Goal: Complete application form: Complete application form

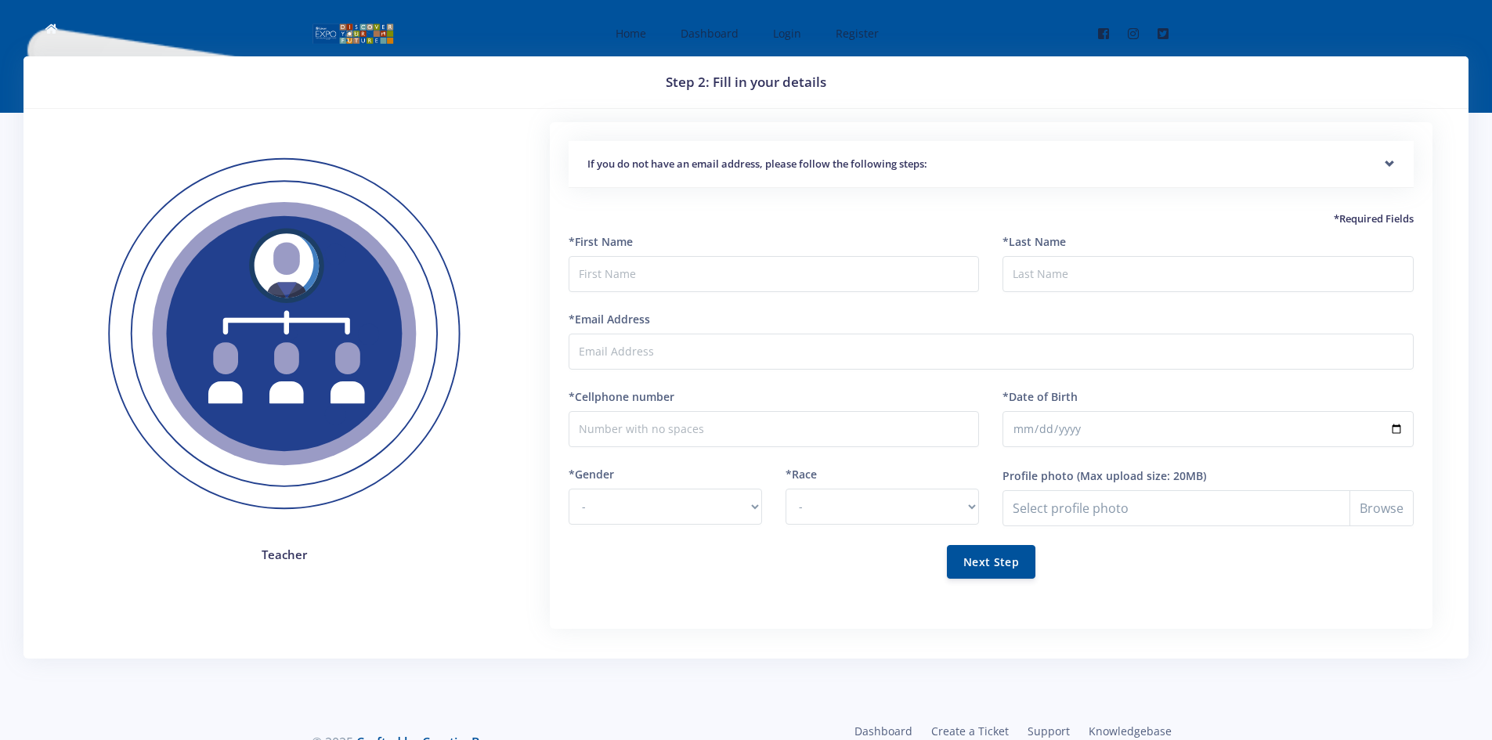
click at [894, 175] on div "If you do not have an email address, please follow the following steps:" at bounding box center [991, 165] width 845 height 48
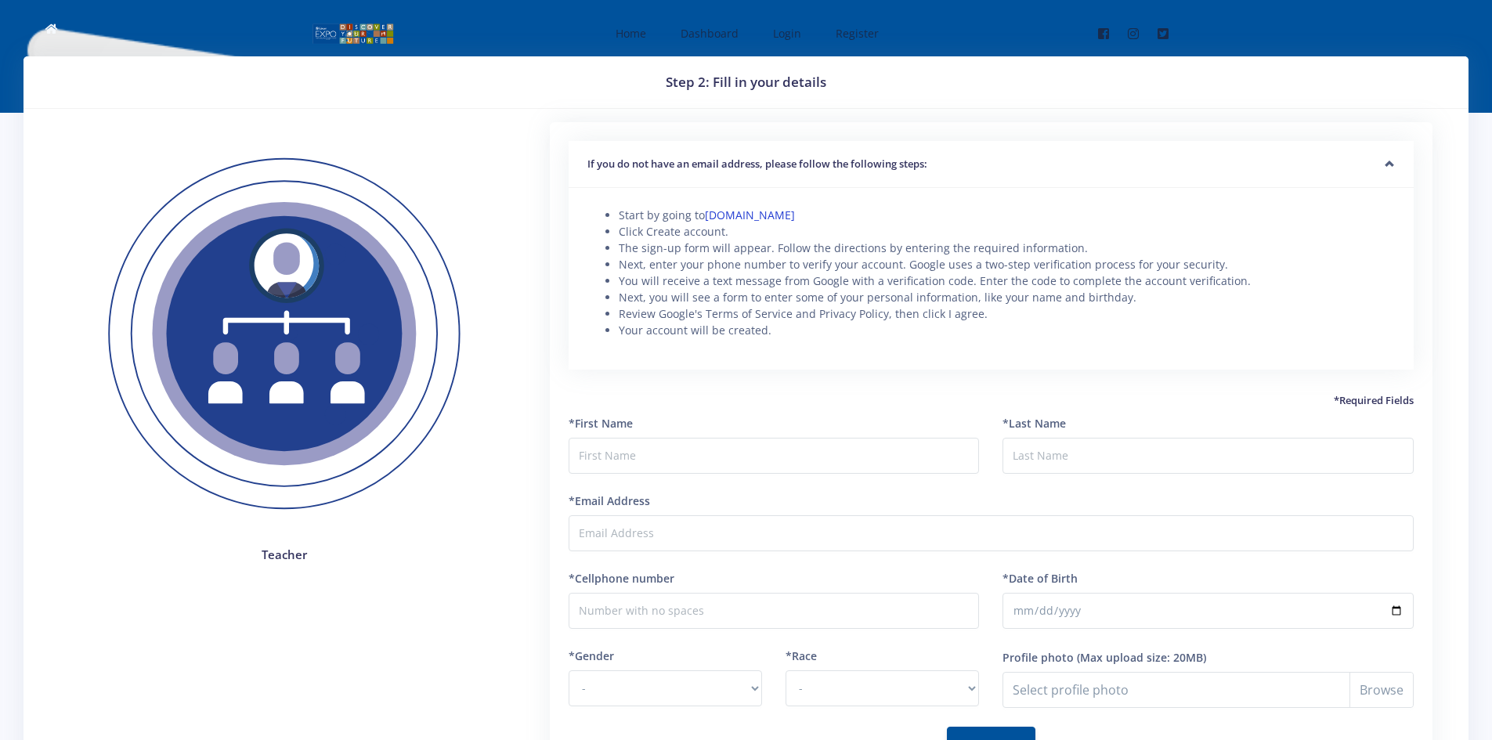
click at [759, 212] on link "www.gmail.com" at bounding box center [750, 215] width 90 height 15
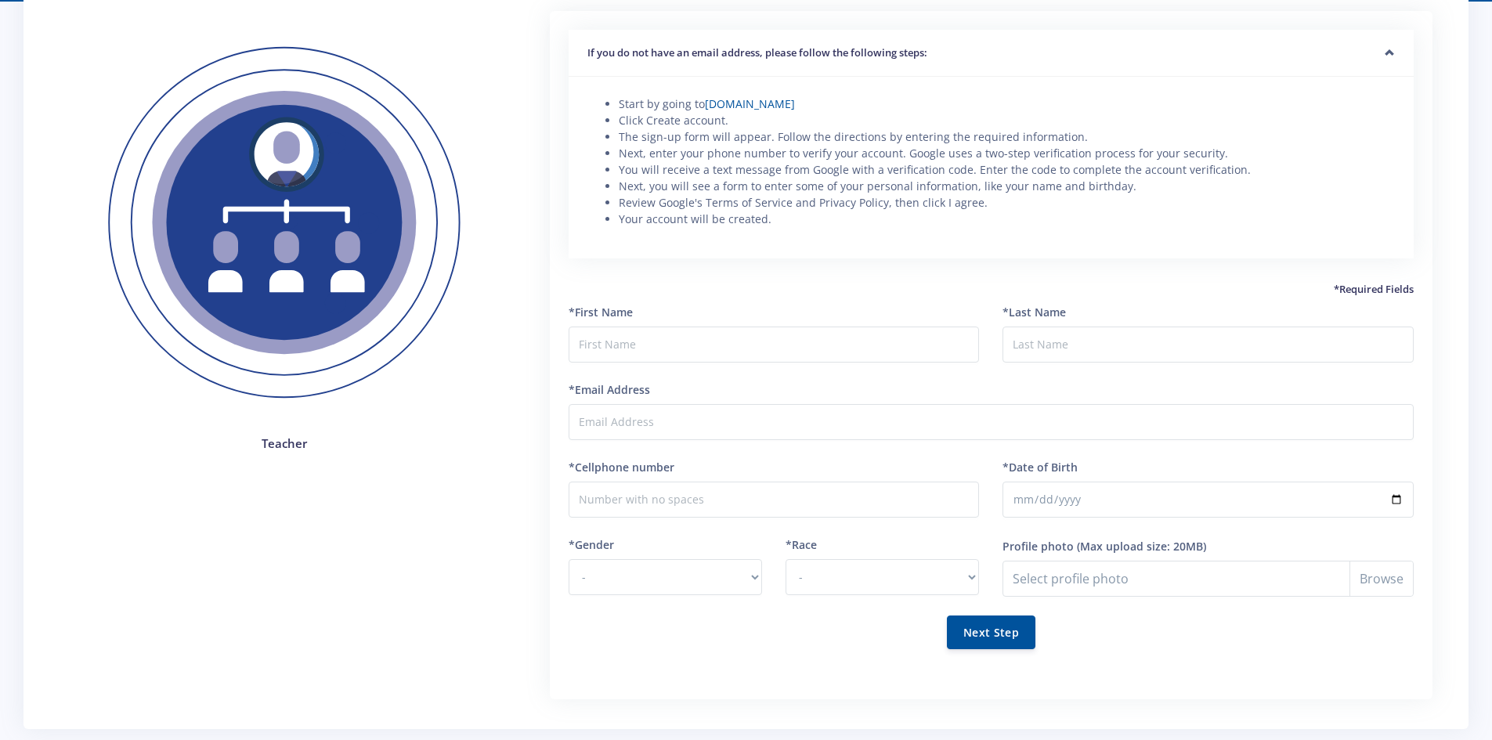
scroll to position [222, 0]
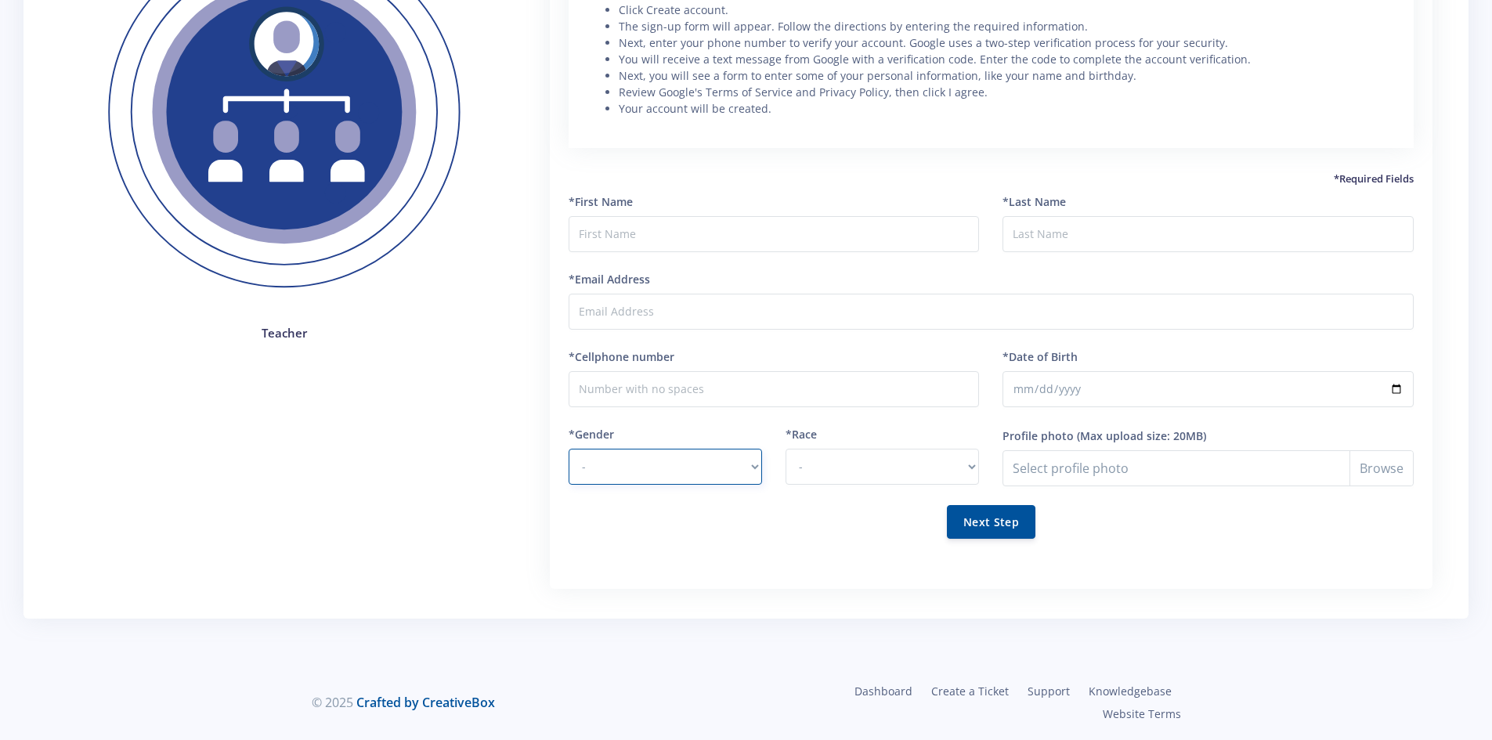
click at [703, 469] on select "- Male Female" at bounding box center [665, 467] width 193 height 36
click at [953, 468] on select "- [DEMOGRAPHIC_DATA] Coloured Indian White Other" at bounding box center [882, 467] width 193 height 36
click at [954, 466] on select "- [DEMOGRAPHIC_DATA] Coloured Indian White Other" at bounding box center [882, 467] width 193 height 36
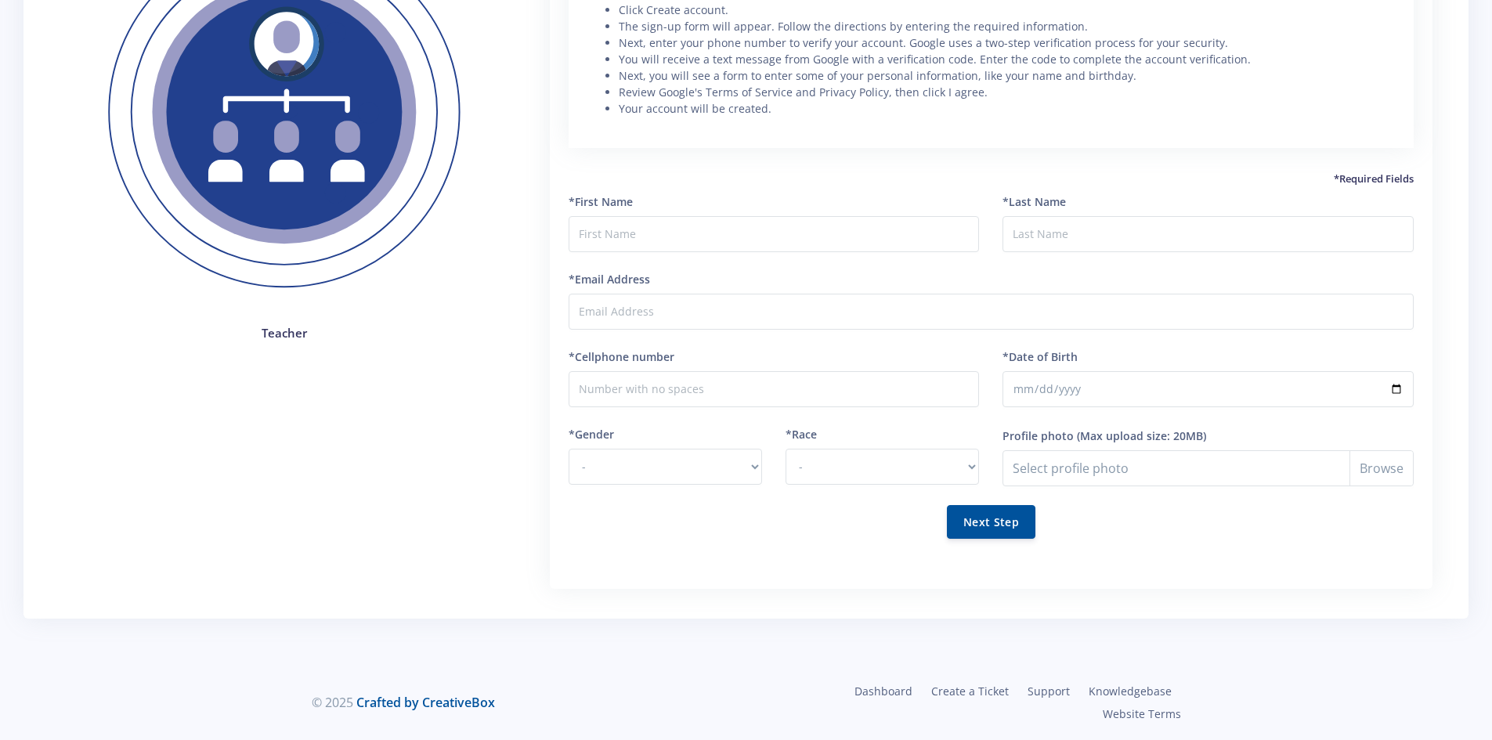
click at [1318, 535] on div "Next Step" at bounding box center [991, 522] width 845 height 34
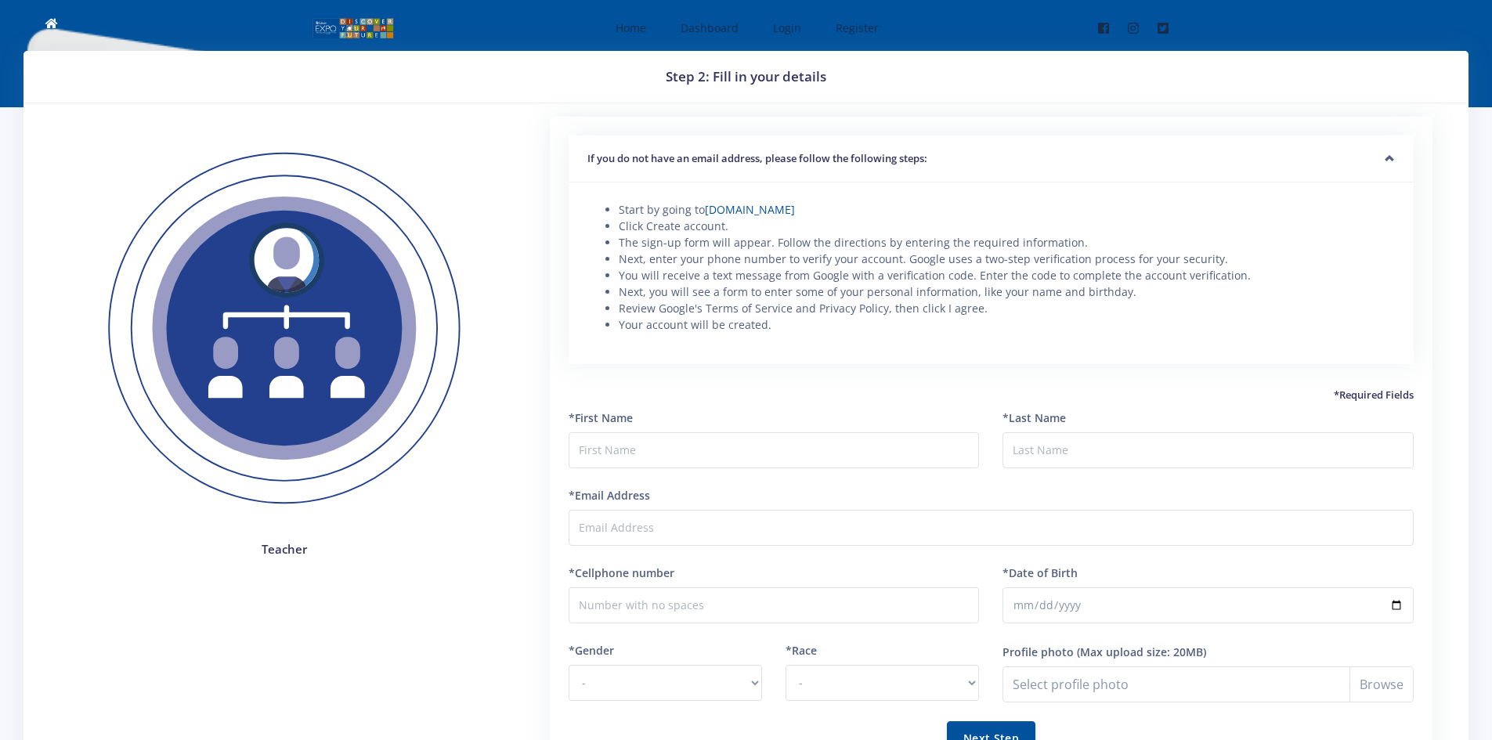
scroll to position [0, 0]
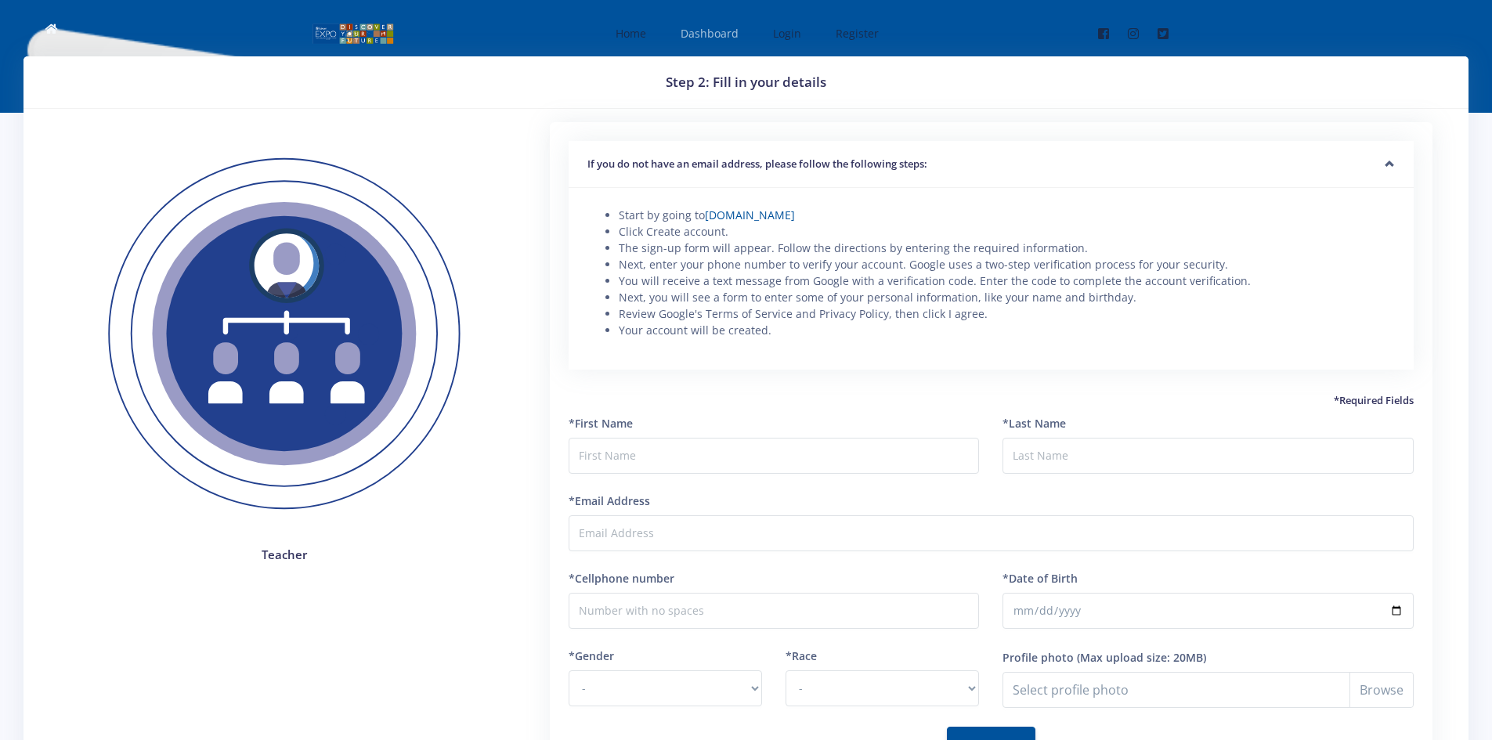
click at [704, 36] on span "Dashboard" at bounding box center [710, 33] width 58 height 15
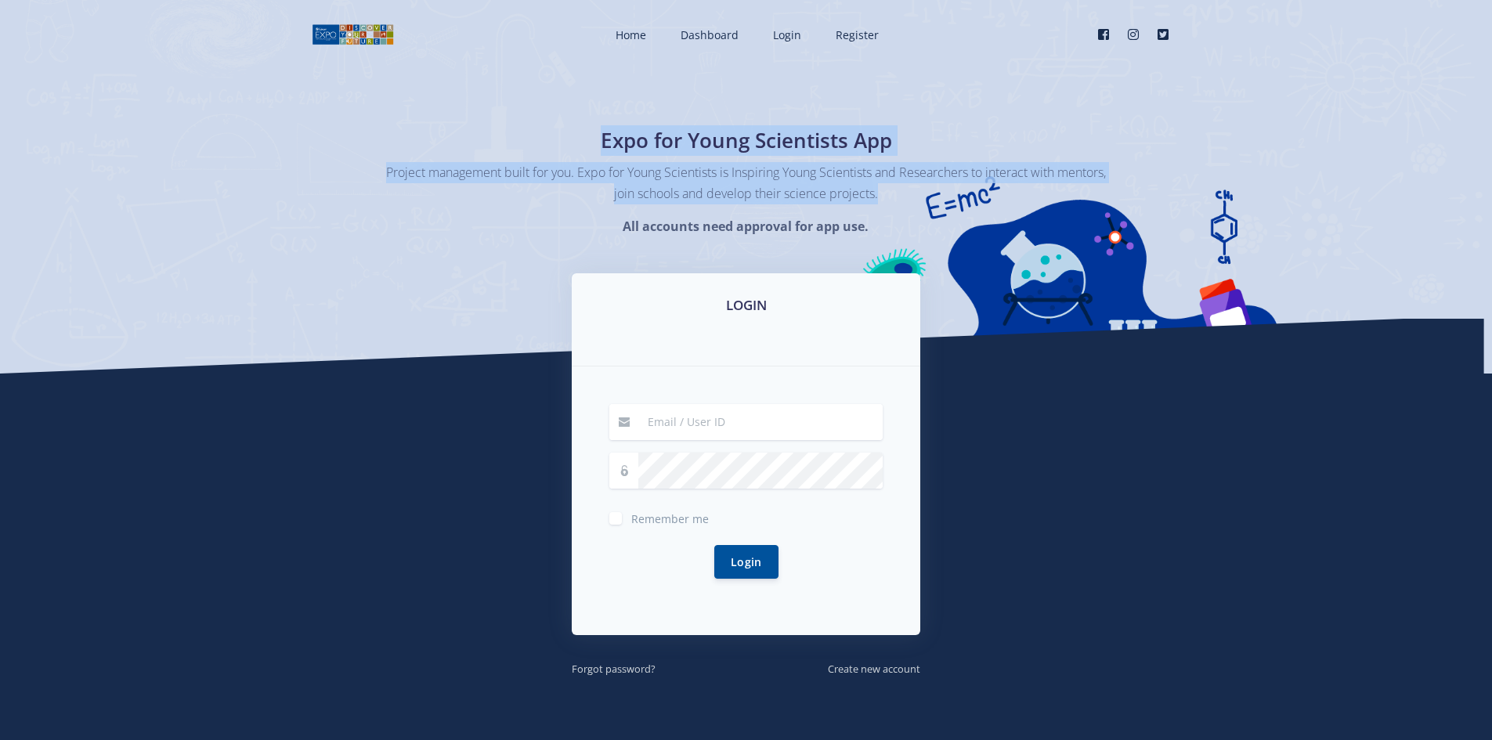
drag, startPoint x: 508, startPoint y: 160, endPoint x: 1017, endPoint y: 190, distance: 509.3
click at [1017, 190] on div "Expo for Young Scientists App Project management built for you. Expo for Young …" at bounding box center [746, 180] width 893 height 110
click at [1017, 190] on p "Project management built for you. Expo for Young Scientists is Inspiring Young …" at bounding box center [746, 183] width 721 height 42
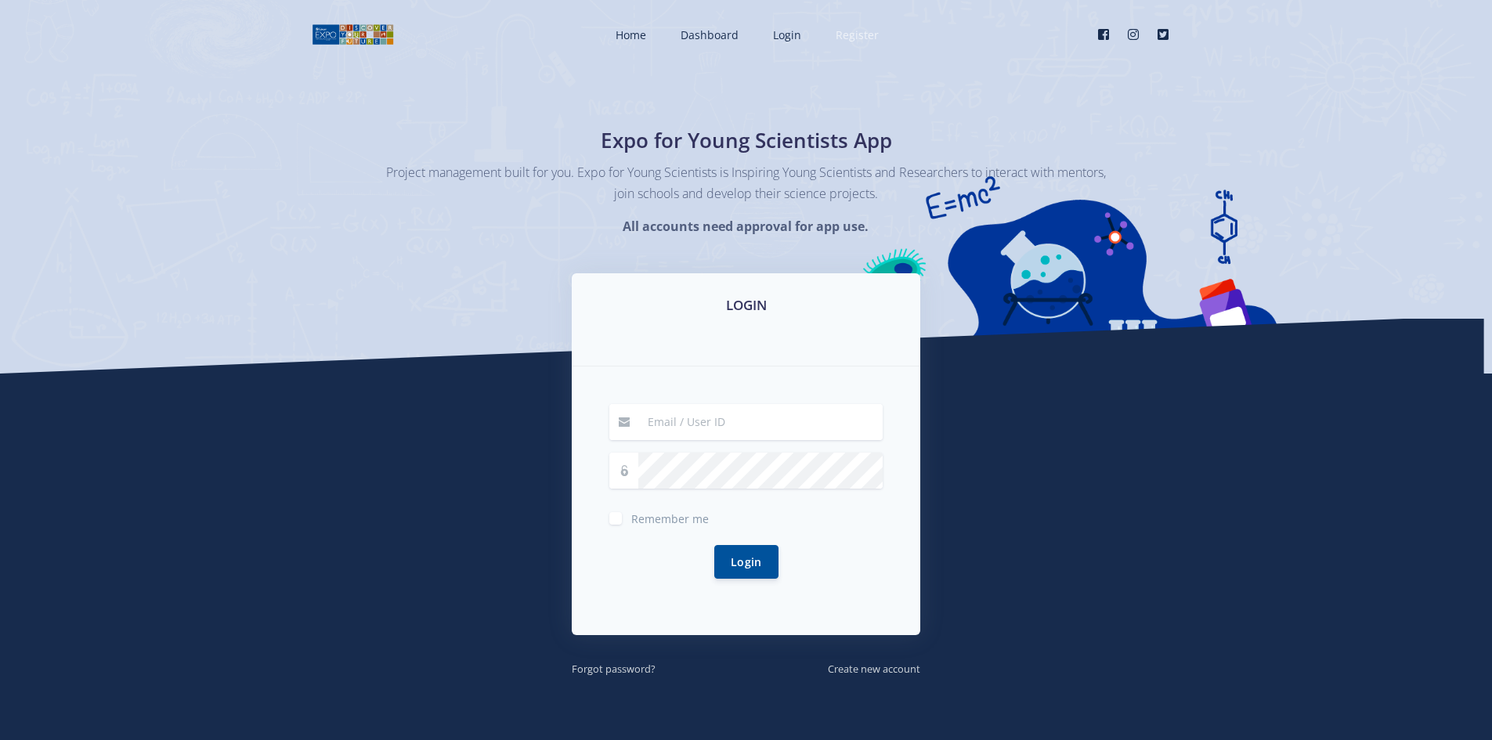
click at [856, 40] on span "Register" at bounding box center [857, 34] width 43 height 15
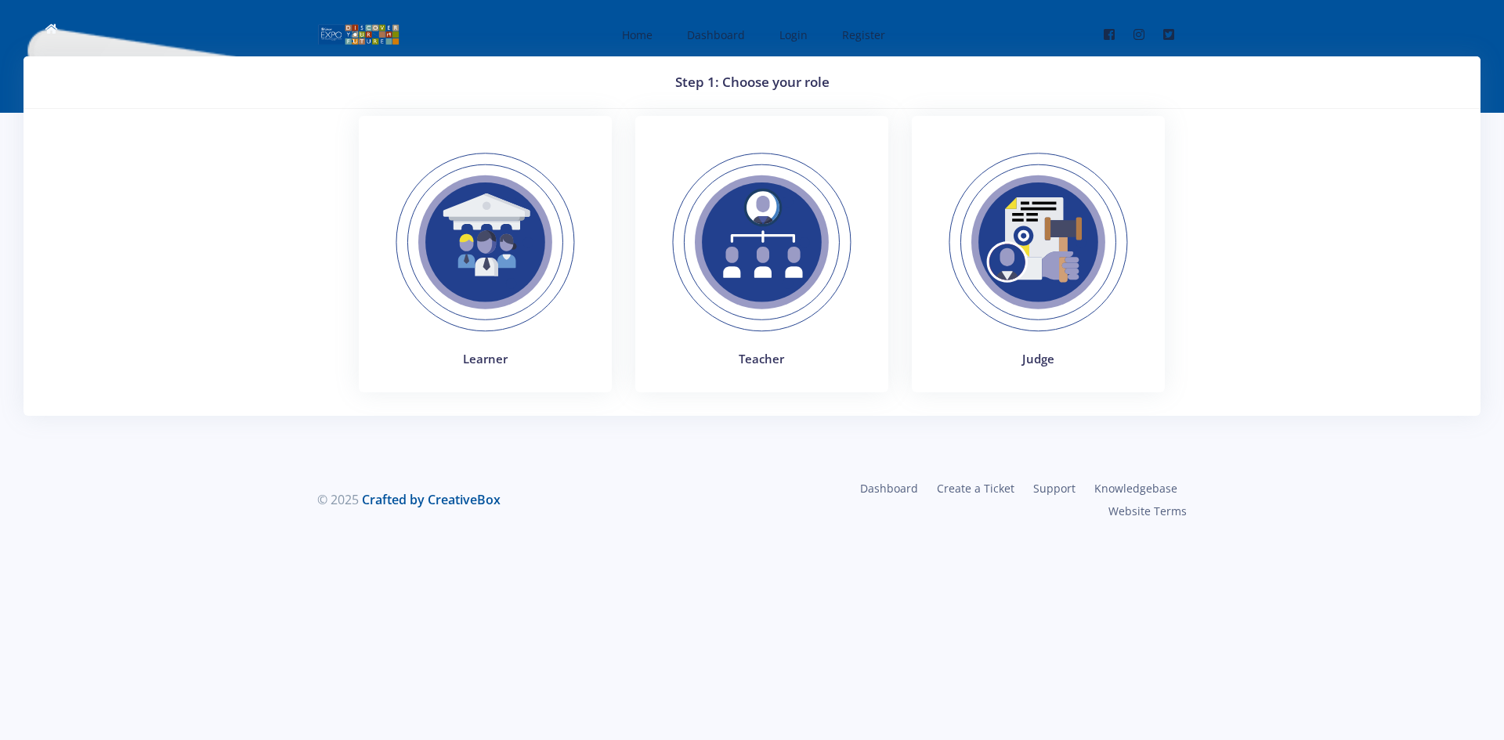
click at [764, 287] on img at bounding box center [761, 242] width 215 height 215
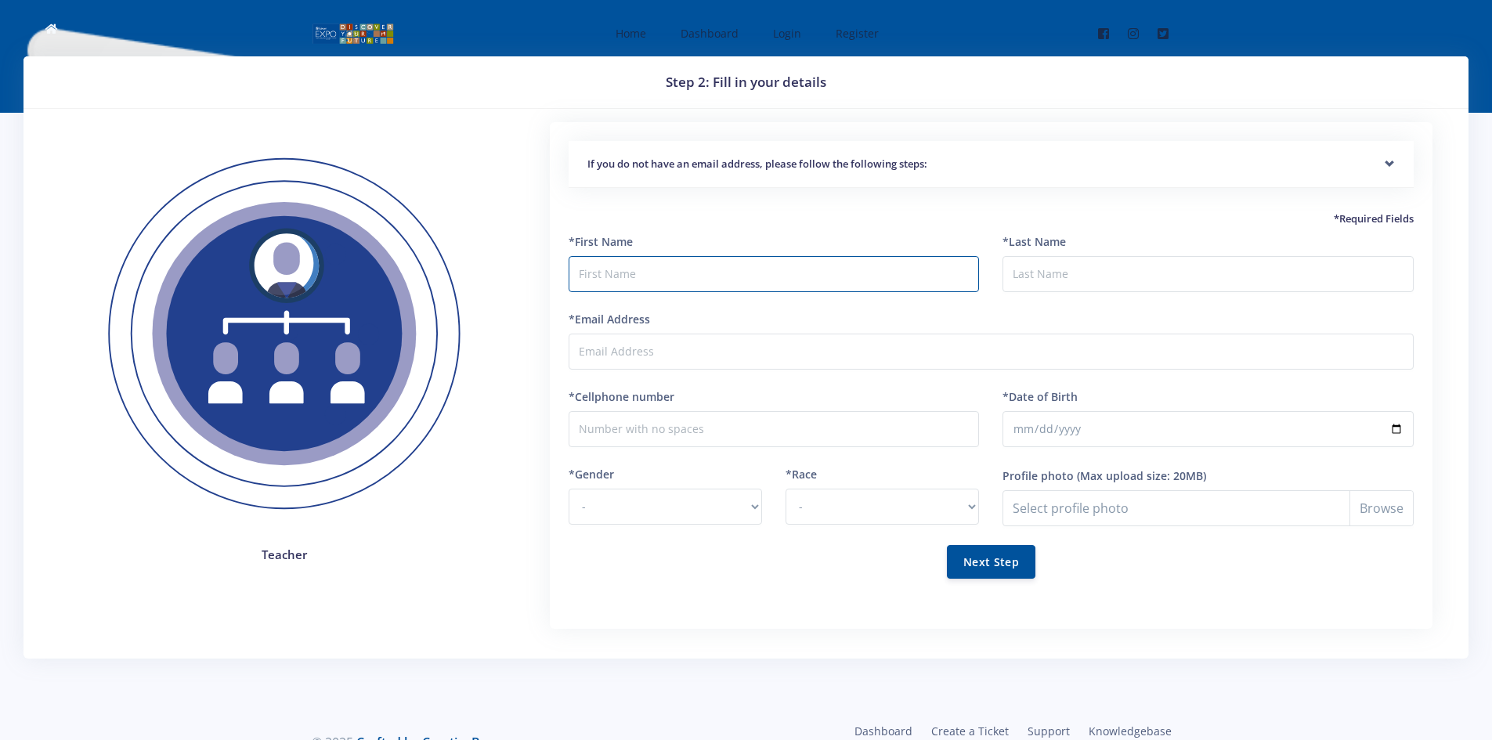
drag, startPoint x: 0, startPoint y: 0, endPoint x: 764, endPoint y: 287, distance: 816.1
click at [764, 287] on input "text" at bounding box center [774, 274] width 411 height 36
type input "Neo"
click at [1121, 289] on input "*Last Name" at bounding box center [1208, 274] width 411 height 36
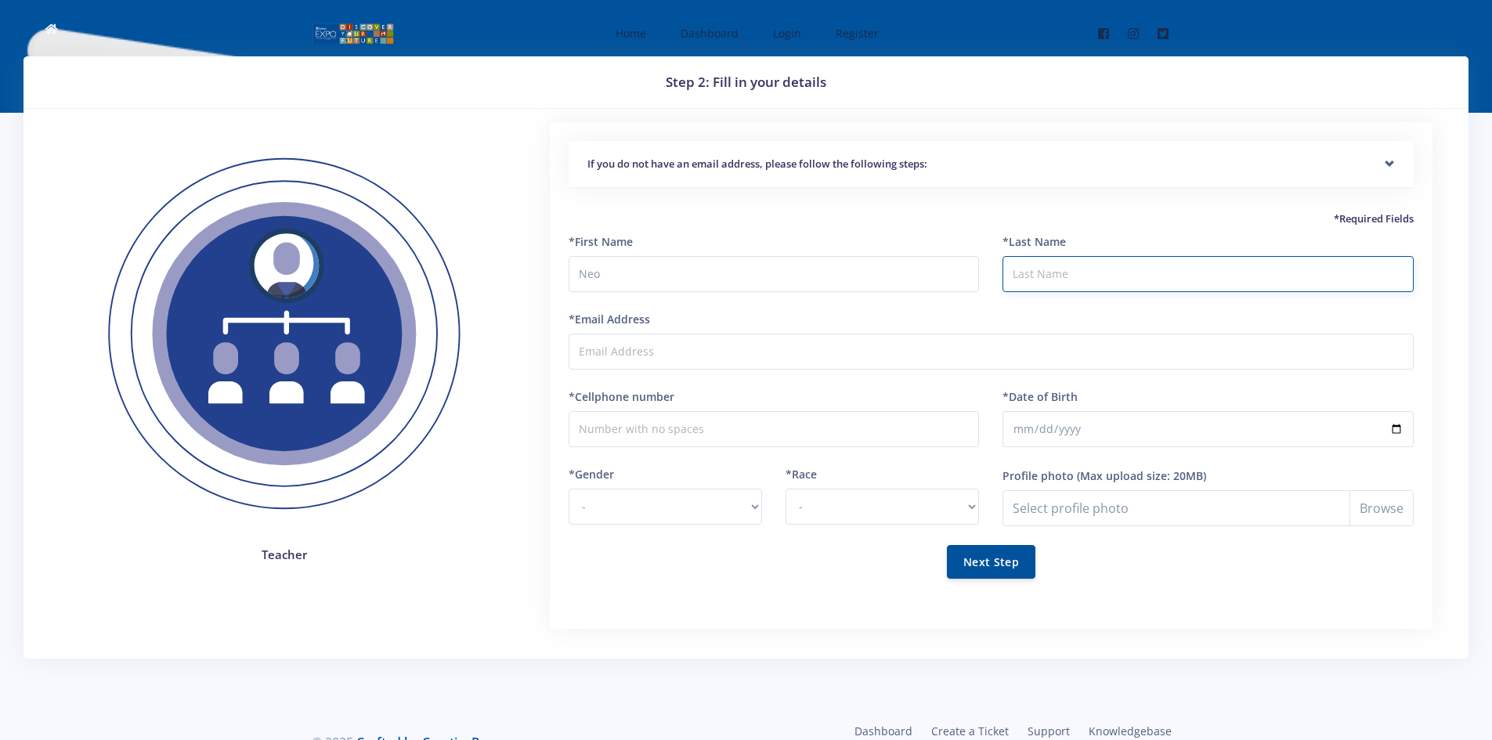
type input "Mgiba"
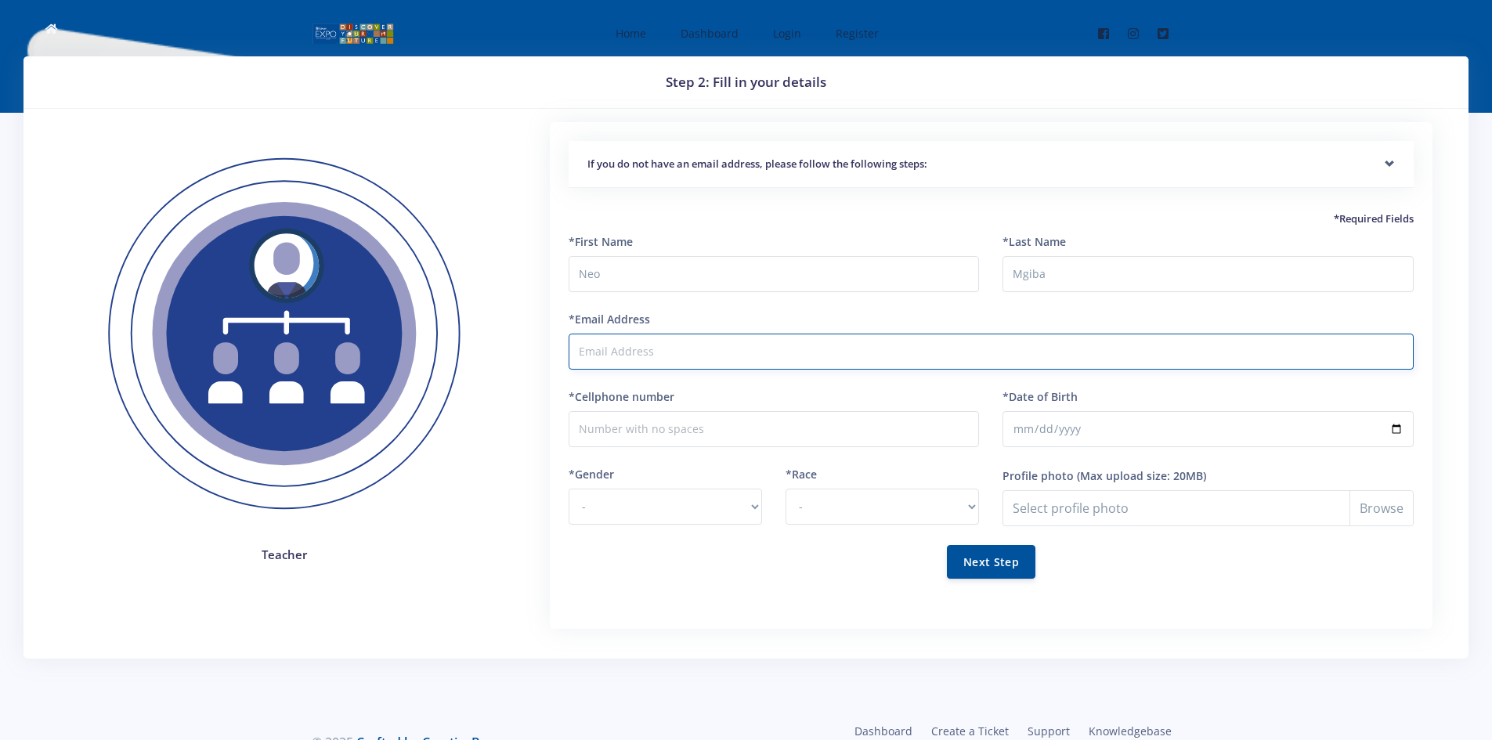
click at [894, 353] on input "*Email Address" at bounding box center [991, 352] width 845 height 36
type input "u22647008@tuks.co.za"
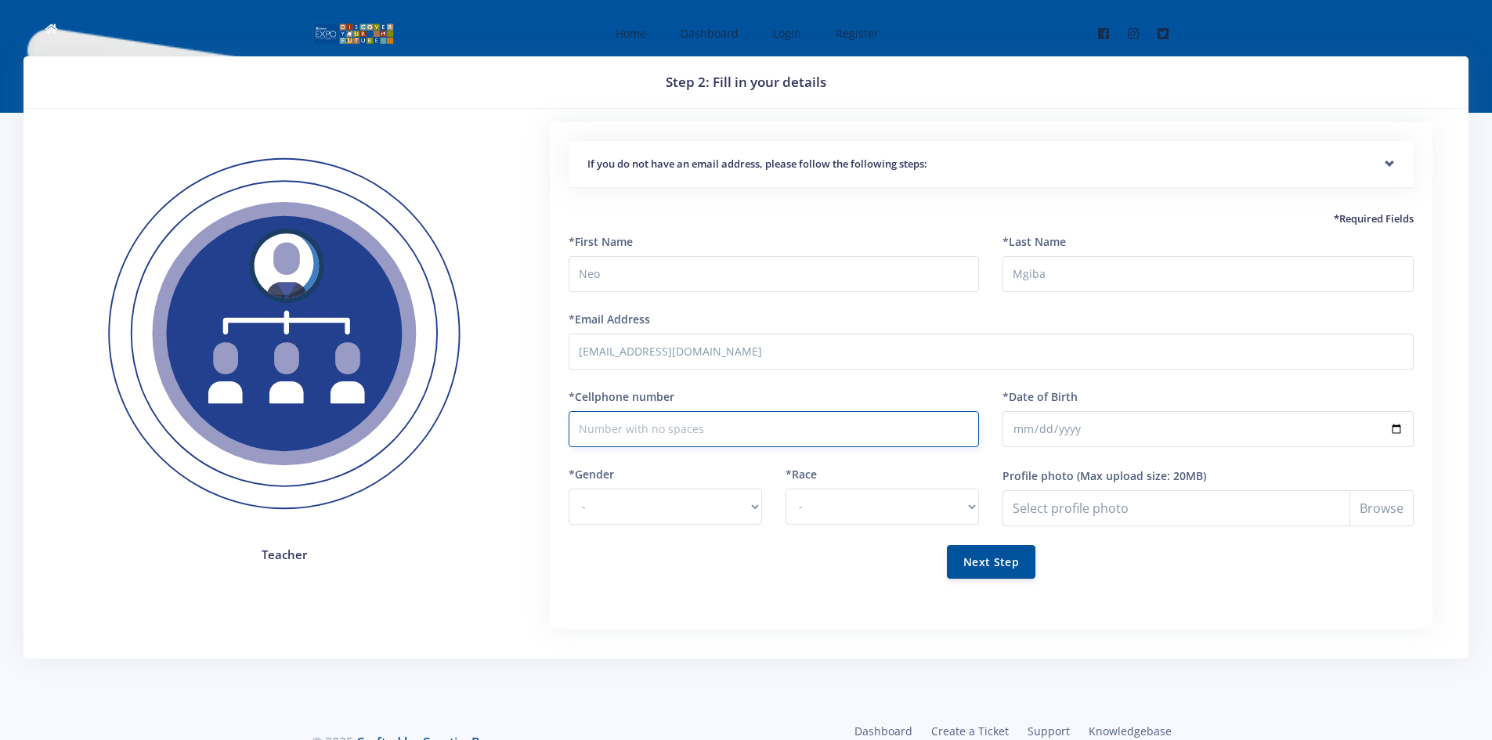
click at [691, 419] on input "*Cellphone number" at bounding box center [774, 429] width 411 height 36
click at [691, 439] on input "*Cellphone number" at bounding box center [774, 429] width 411 height 36
drag, startPoint x: 674, startPoint y: 465, endPoint x: 701, endPoint y: 450, distance: 30.9
click at [678, 464] on form "*First Name Neo *Last Name Mgiba *Email Address u22647008@tuks.co.za *Cellphone…" at bounding box center [991, 415] width 845 height 364
click at [887, 380] on form "*First Name Neo *Last Name Mgiba *Email Address u22647008@tuks.co.za *Cellphone…" at bounding box center [991, 415] width 845 height 364
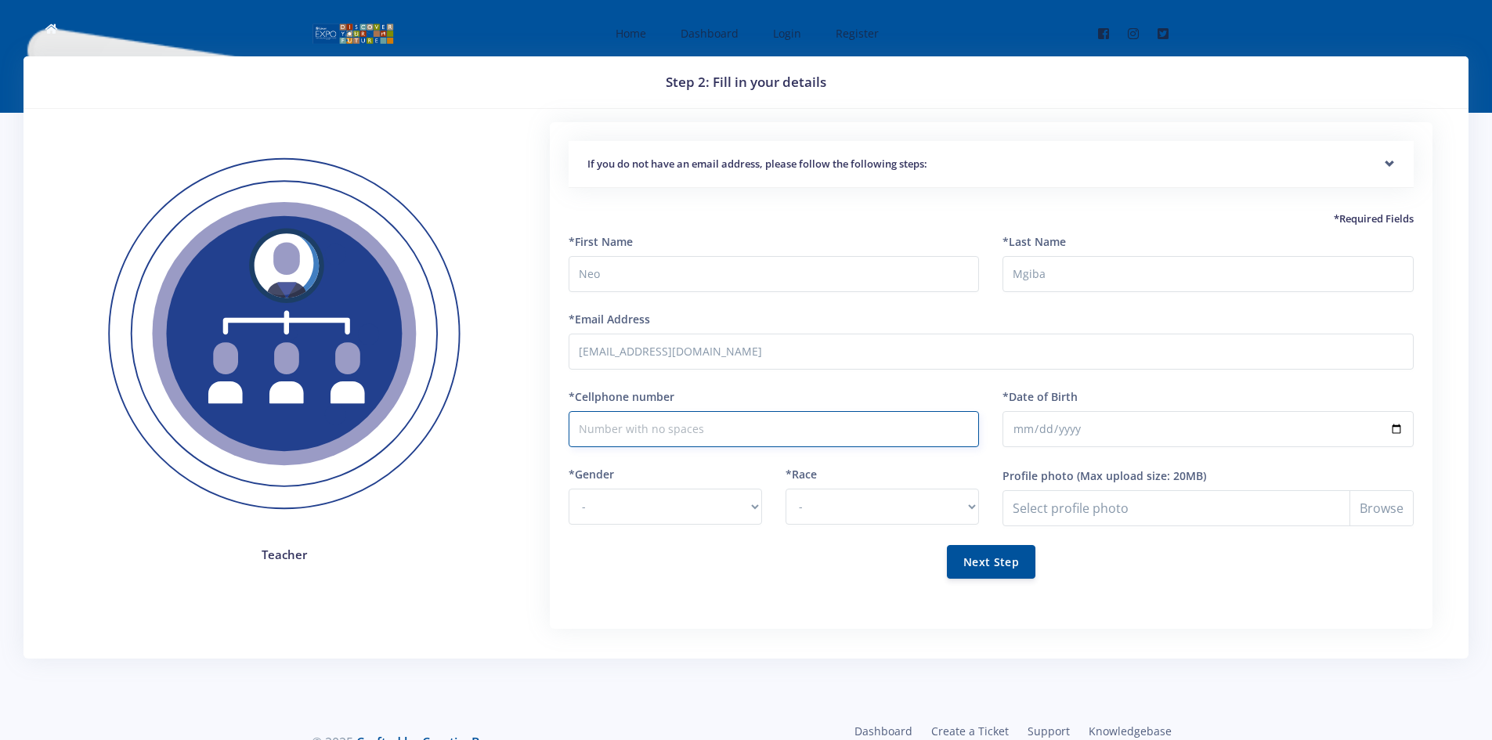
click at [820, 423] on input "*Cellphone number" at bounding box center [774, 429] width 411 height 36
click at [1090, 430] on input "*Date of Birth" at bounding box center [1208, 429] width 411 height 36
click at [1057, 424] on input "*Date of Birth" at bounding box center [1208, 429] width 411 height 36
click at [1260, 430] on input "*Date of Birth" at bounding box center [1208, 429] width 411 height 36
click at [920, 506] on select "- [DEMOGRAPHIC_DATA] Coloured Indian White Other" at bounding box center [882, 507] width 193 height 36
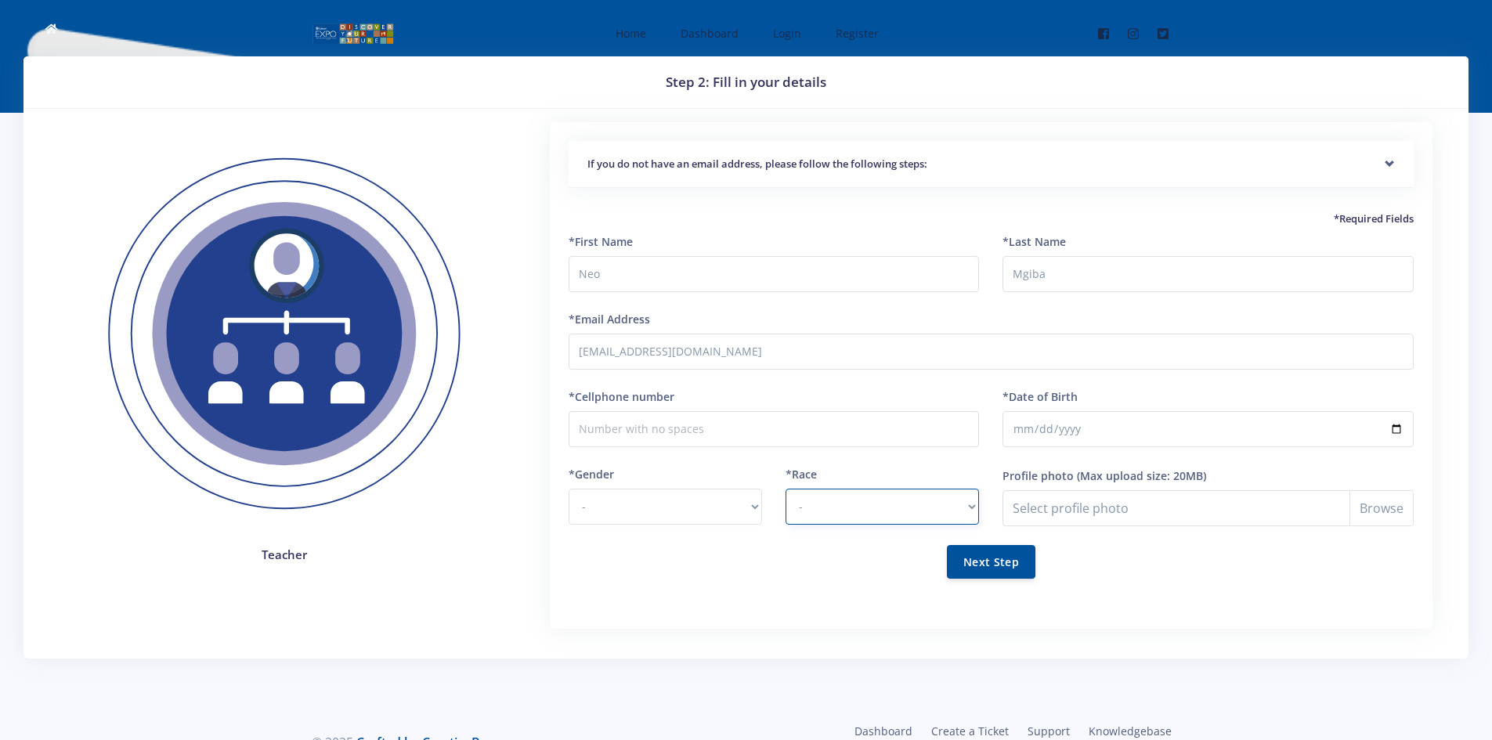
select select "[DEMOGRAPHIC_DATA]"
click at [786, 489] on select "- [DEMOGRAPHIC_DATA] Coloured Indian White Other" at bounding box center [882, 507] width 193 height 36
click at [745, 501] on select "- [DEMOGRAPHIC_DATA] [DEMOGRAPHIC_DATA]" at bounding box center [665, 507] width 193 height 36
select select "M"
click at [569, 489] on select "- [DEMOGRAPHIC_DATA] [DEMOGRAPHIC_DATA]" at bounding box center [665, 507] width 193 height 36
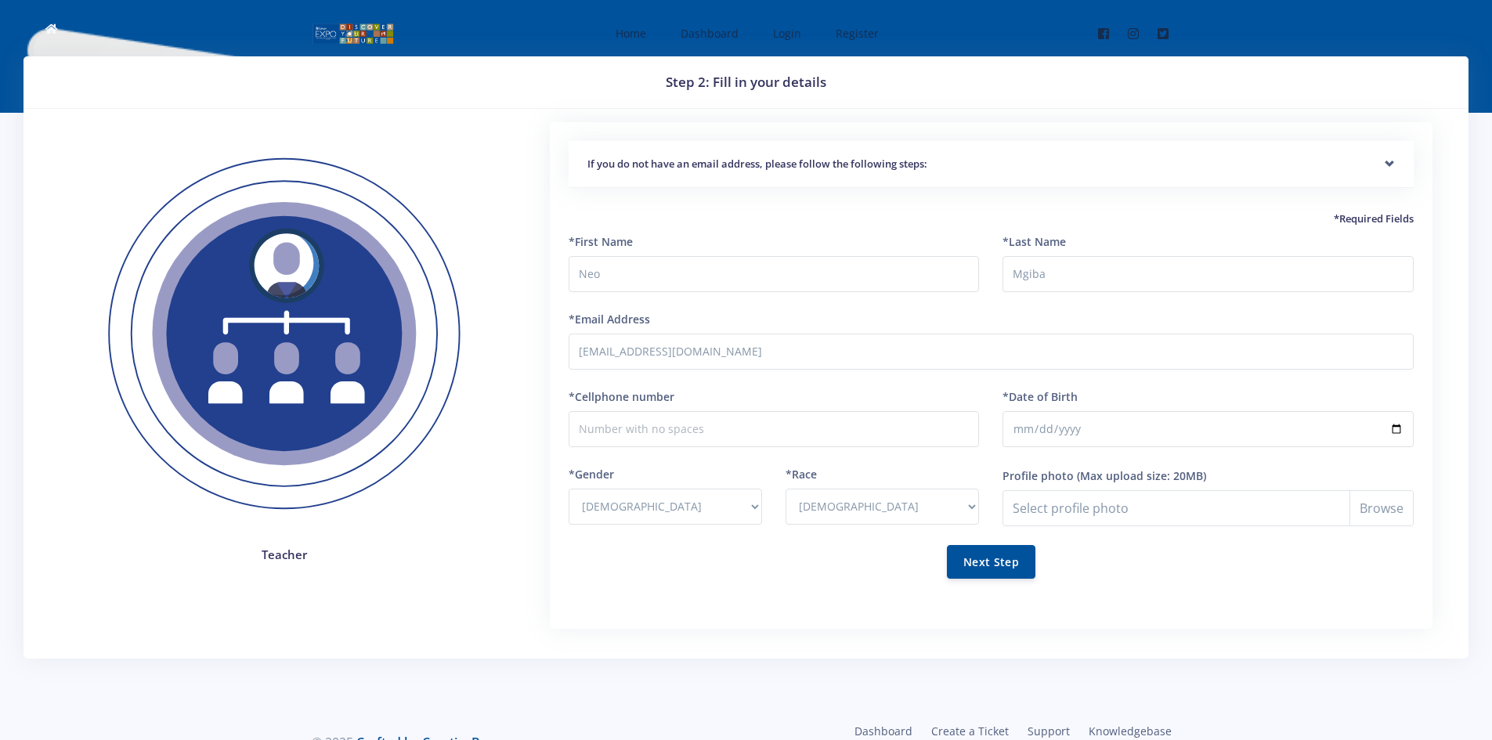
click at [720, 408] on div "*Cellphone number" at bounding box center [774, 418] width 411 height 59
click at [717, 418] on input "*Cellphone number" at bounding box center [774, 429] width 411 height 36
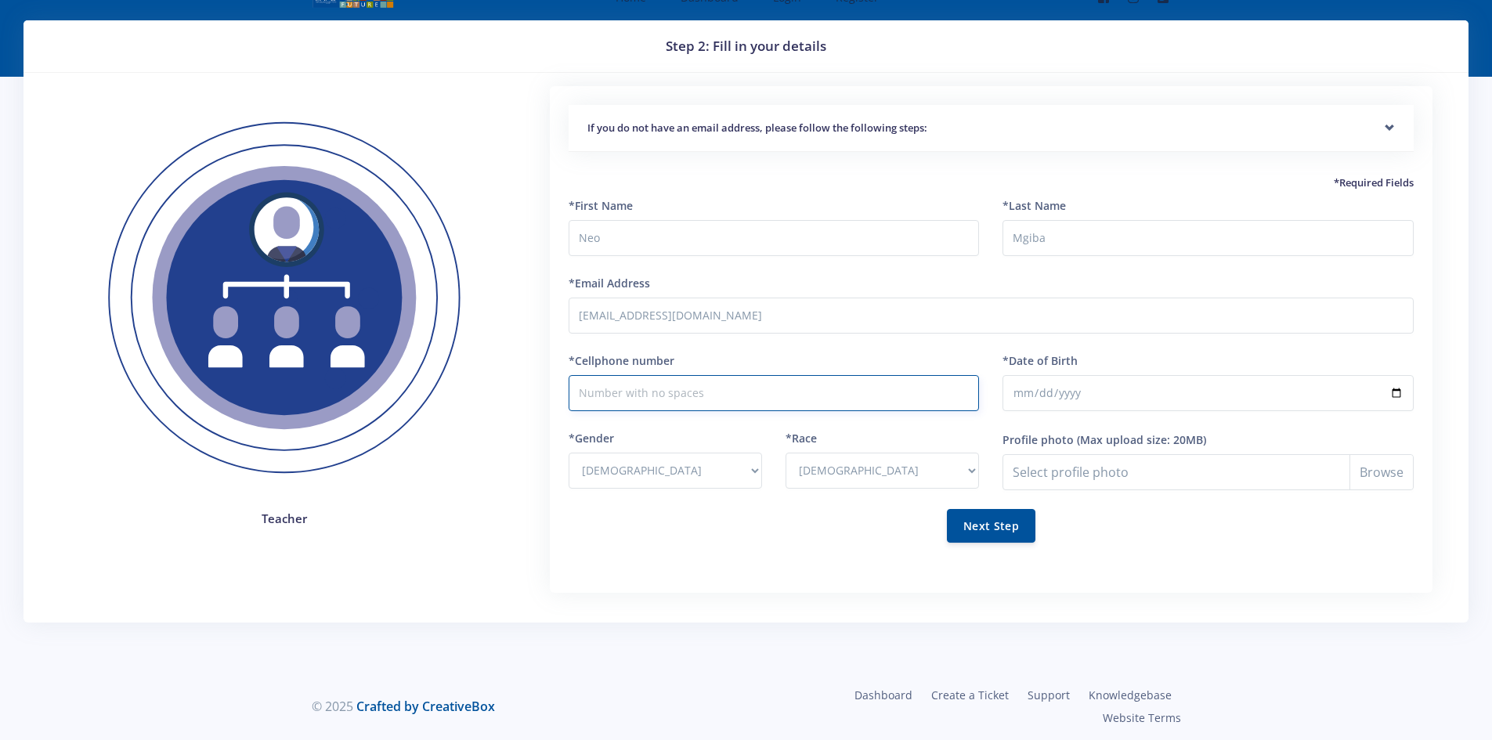
scroll to position [40, 0]
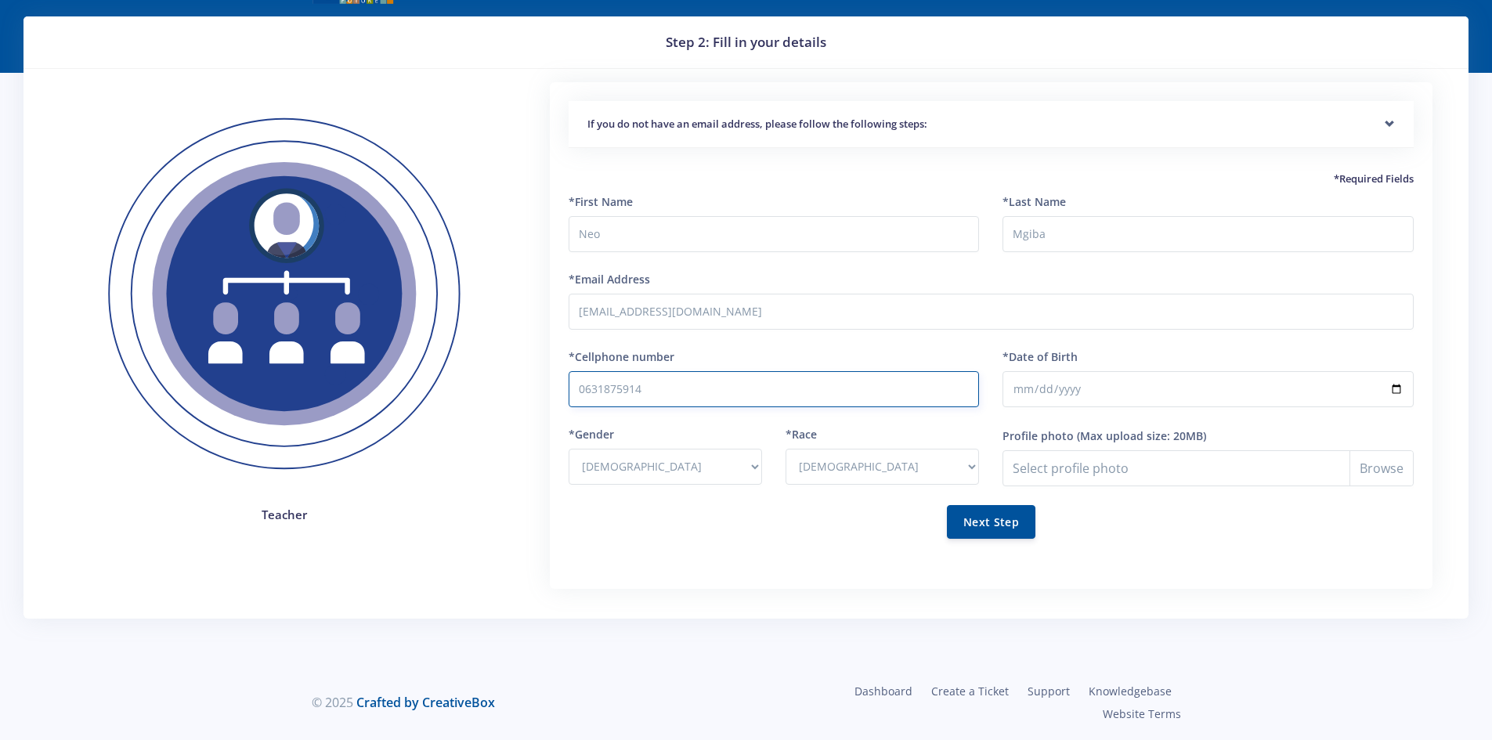
type input "0631875914"
click at [1017, 389] on input "*Date of Birth" at bounding box center [1208, 389] width 411 height 36
type input "[DATE]"
click at [1003, 530] on button "Next Step" at bounding box center [991, 521] width 89 height 34
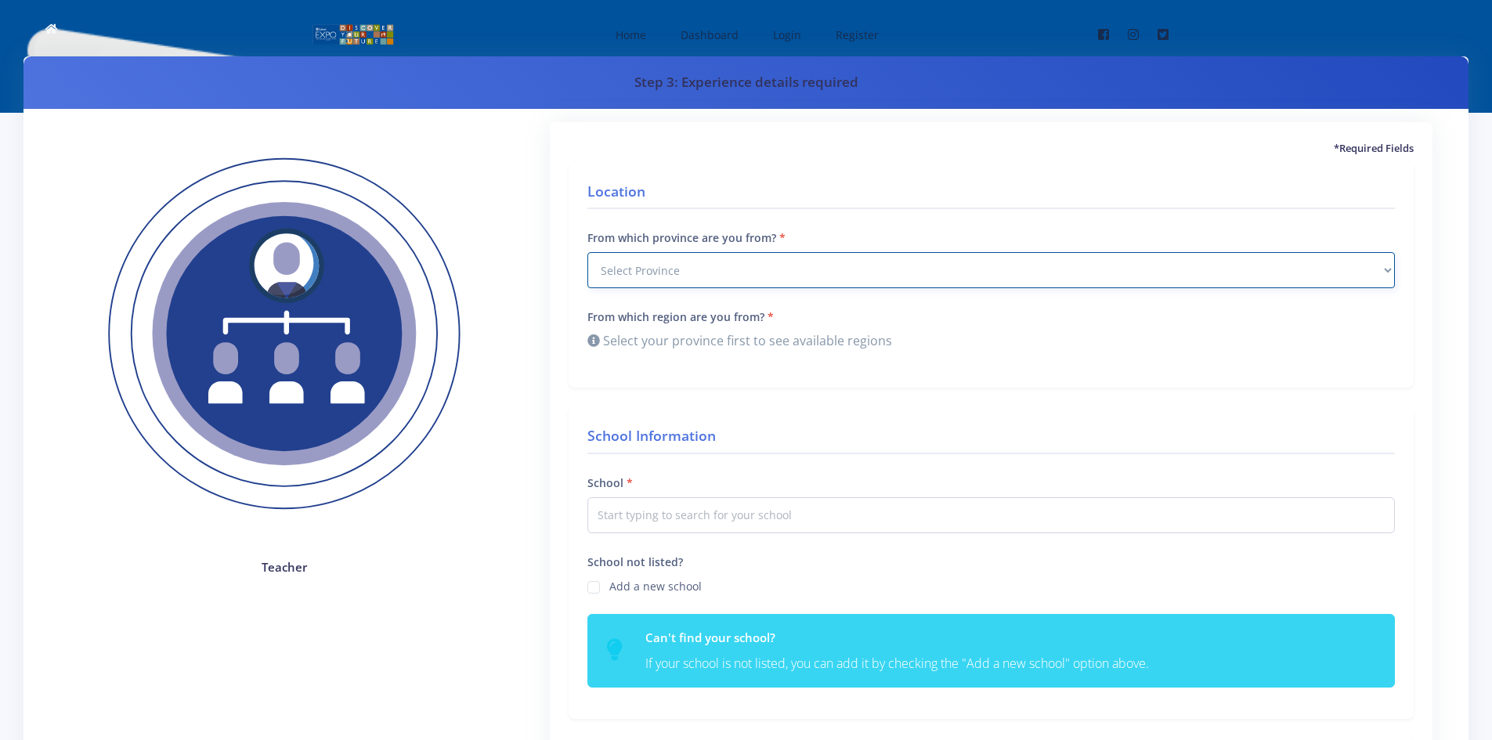
click at [740, 271] on select "Select Province [GEOGRAPHIC_DATA] [GEOGRAPHIC_DATA] [GEOGRAPHIC_DATA] [GEOGRAPH…" at bounding box center [992, 270] width 808 height 36
select select "7"
click at [588, 252] on select "Select Province Western Cape Eastern Cape Northern Cape North West Free State" at bounding box center [992, 270] width 808 height 36
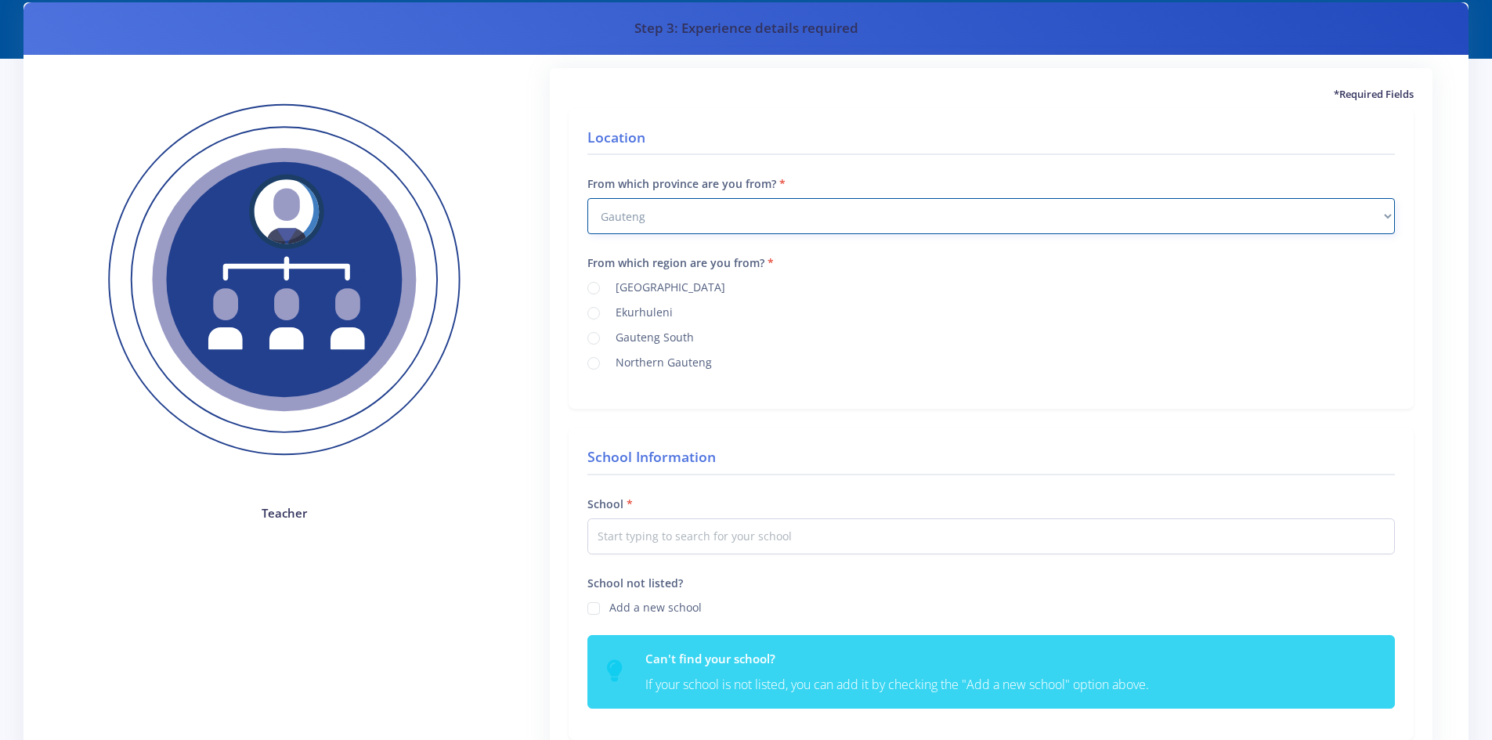
scroll to position [78, 0]
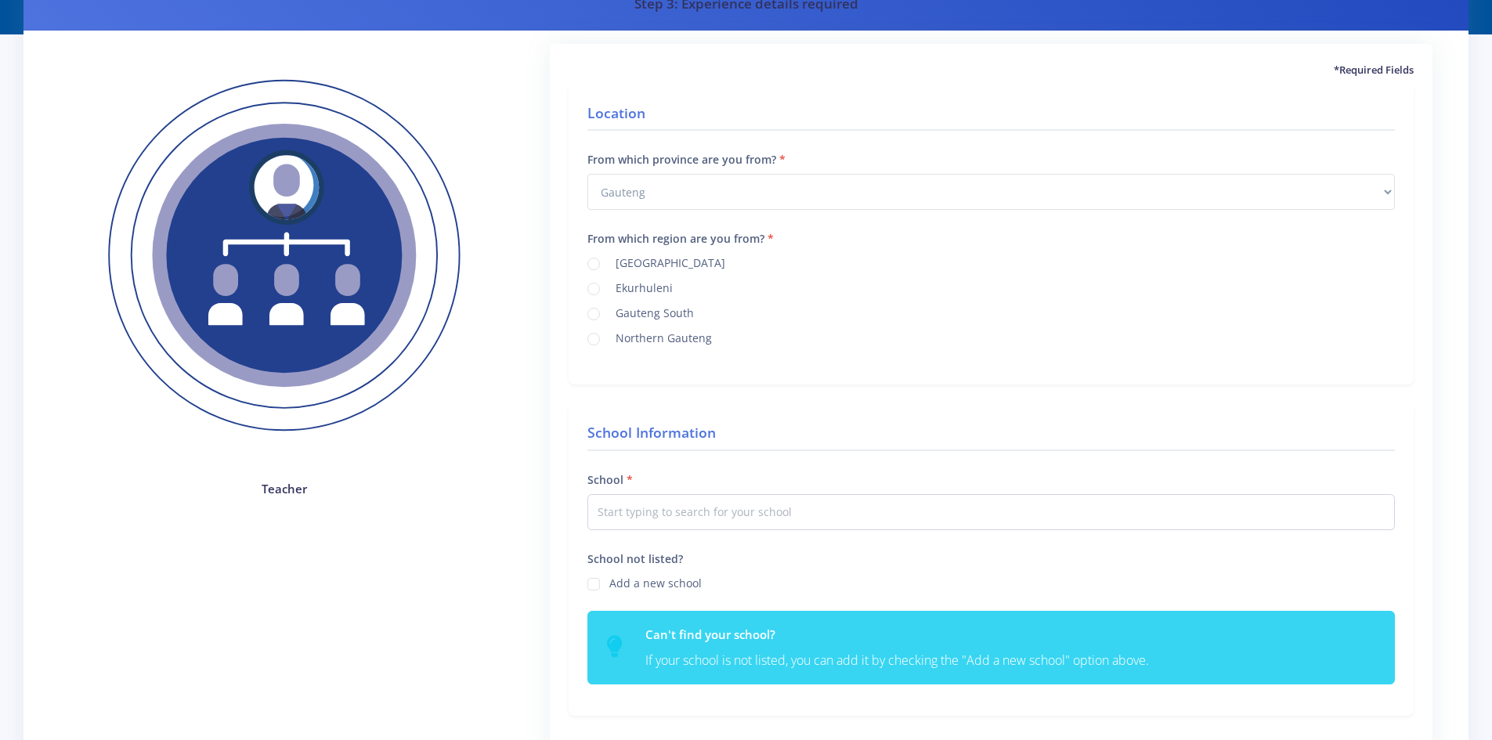
click at [609, 335] on label "Northern Gauteng" at bounding box center [660, 336] width 103 height 13
click at [609, 335] on input "Northern Gauteng" at bounding box center [614, 333] width 10 height 10
radio input "true"
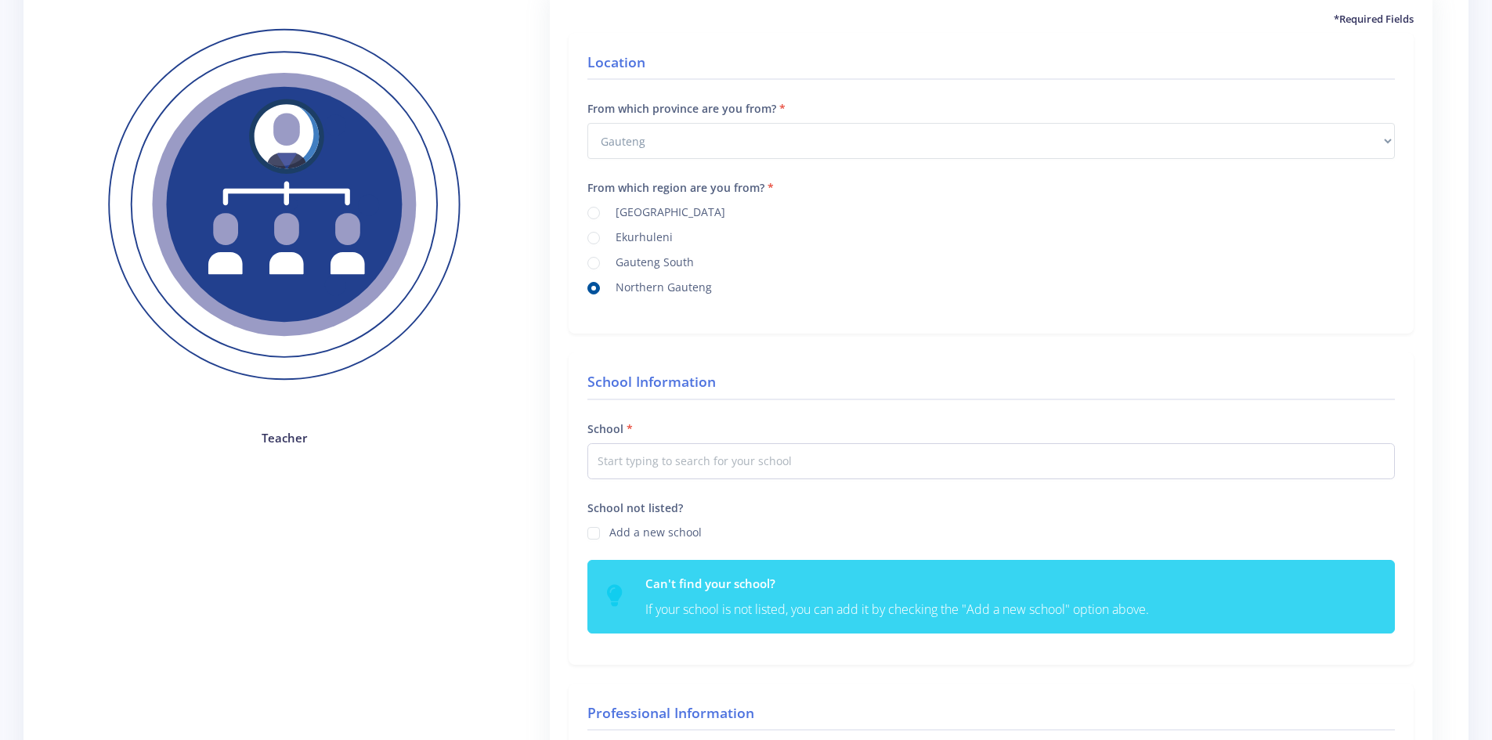
scroll to position [157, 0]
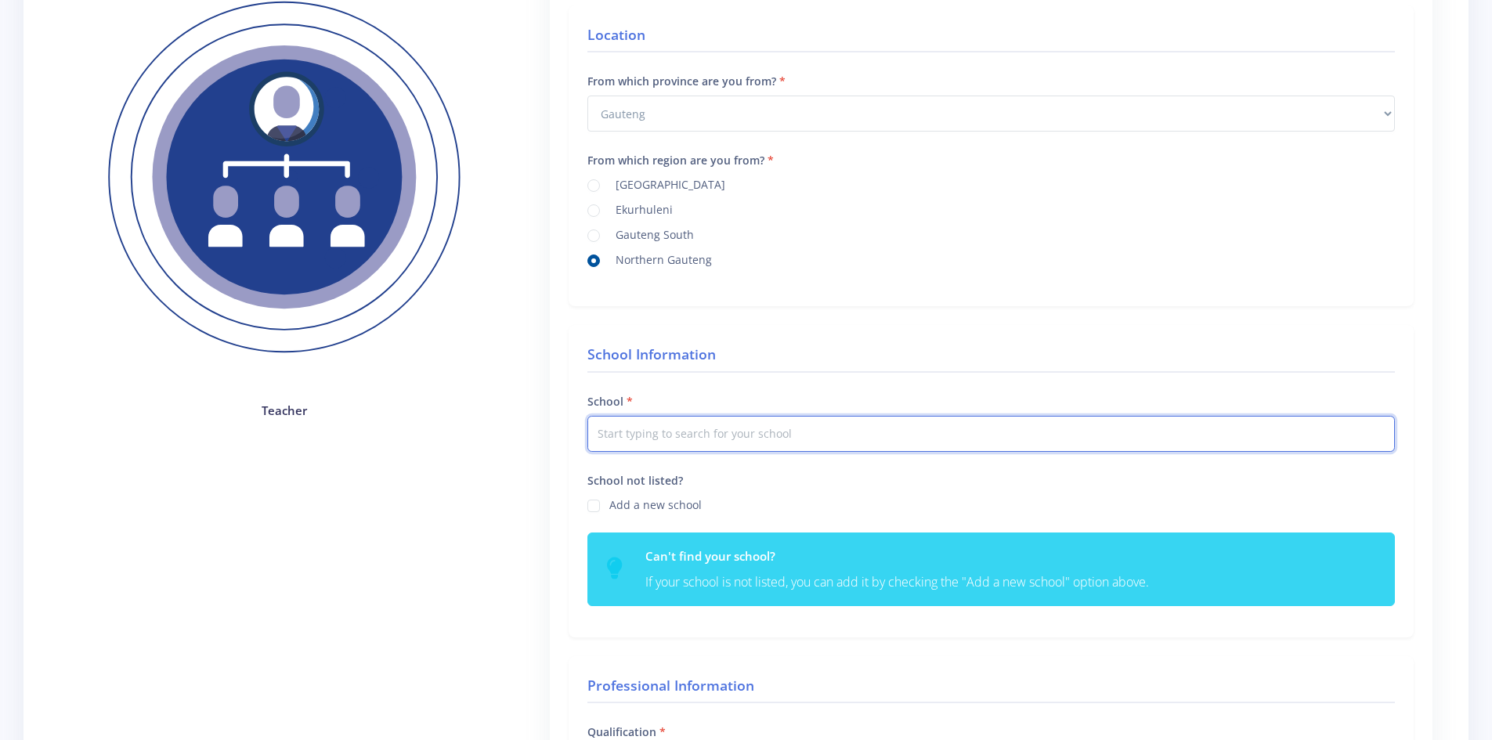
click at [735, 436] on input "text" at bounding box center [992, 434] width 808 height 36
type input "R"
type input "A"
type input "R"
click at [760, 474] on div "School not listed? Add a new school" at bounding box center [992, 492] width 808 height 43
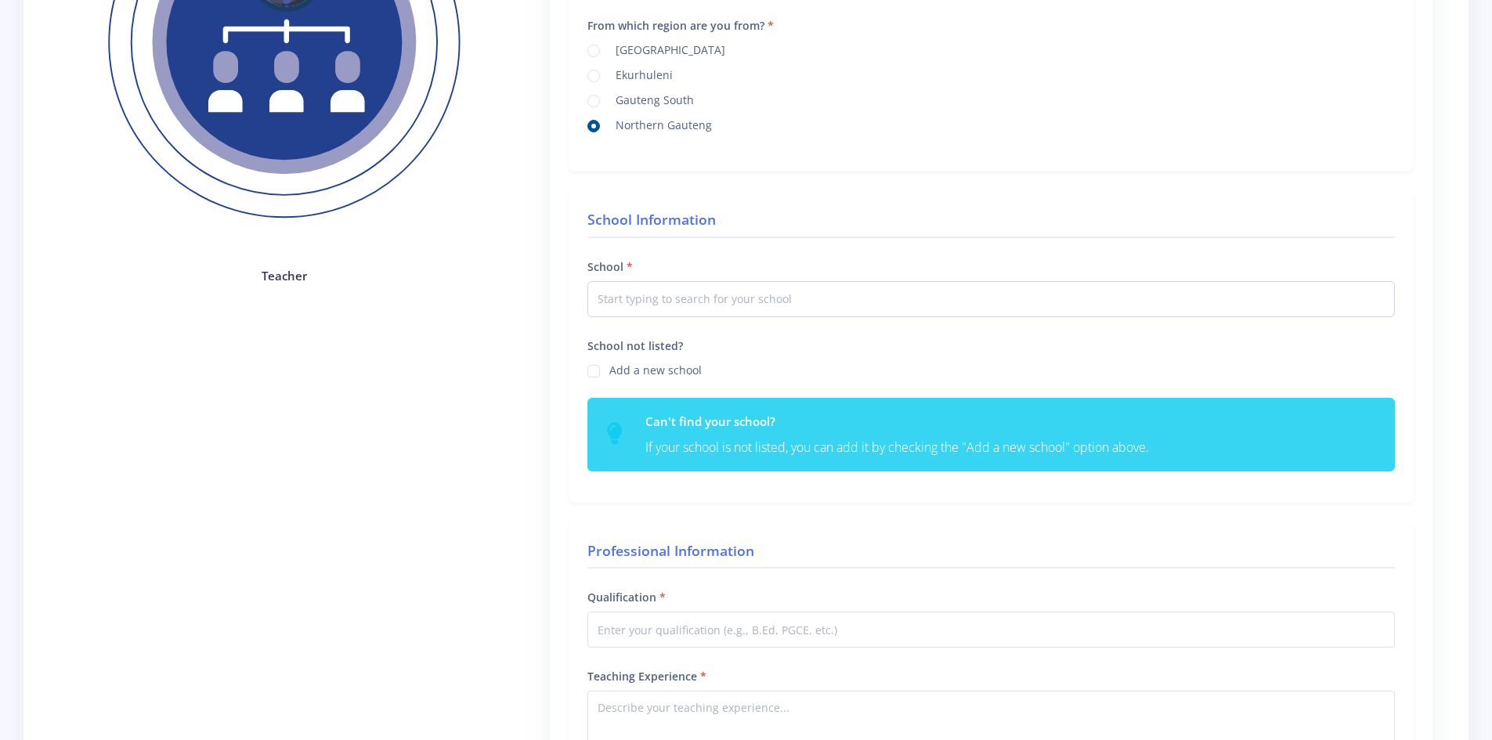
scroll to position [313, 0]
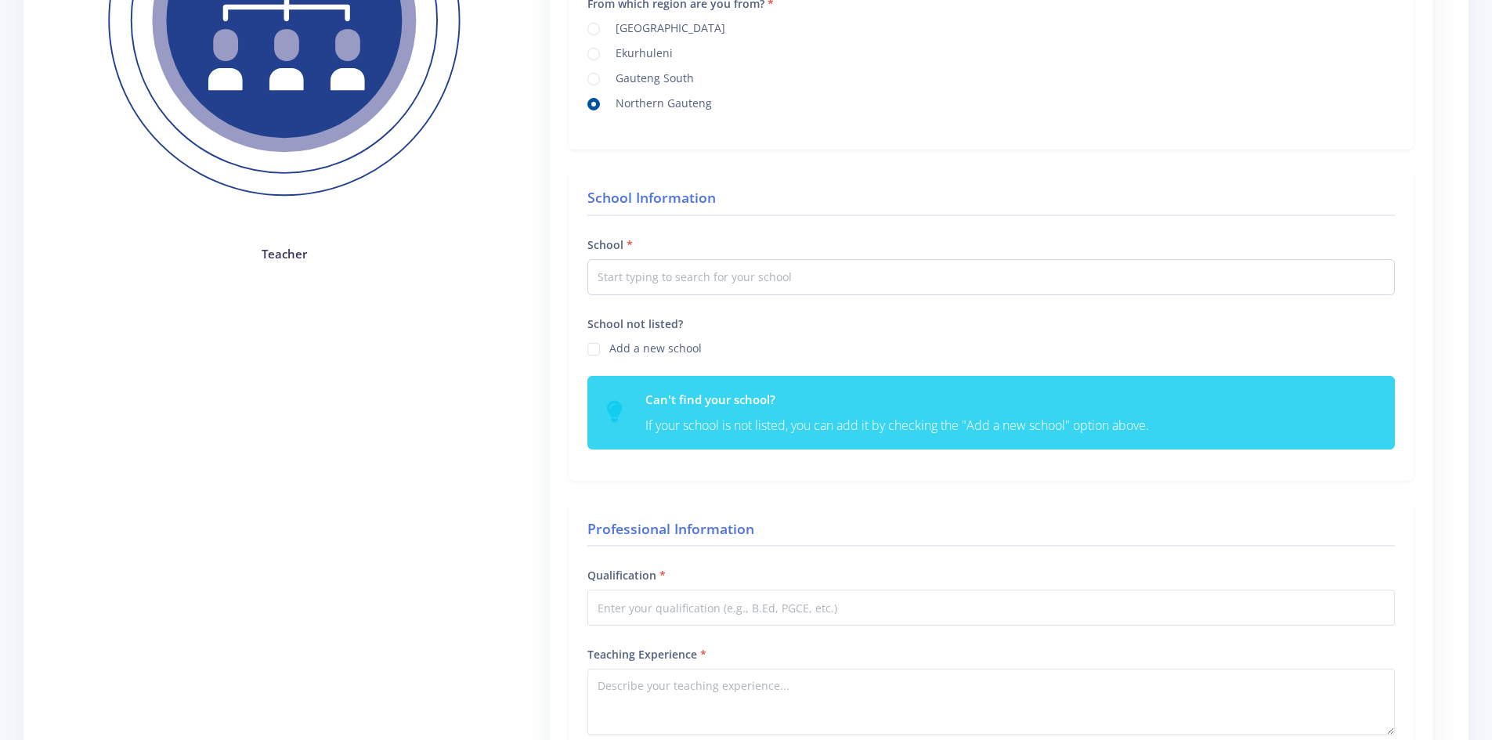
click at [609, 351] on label "Add a new school" at bounding box center [655, 346] width 92 height 13
click at [609, 349] on input "School not listed?" at bounding box center [614, 343] width 10 height 10
checkbox input "true"
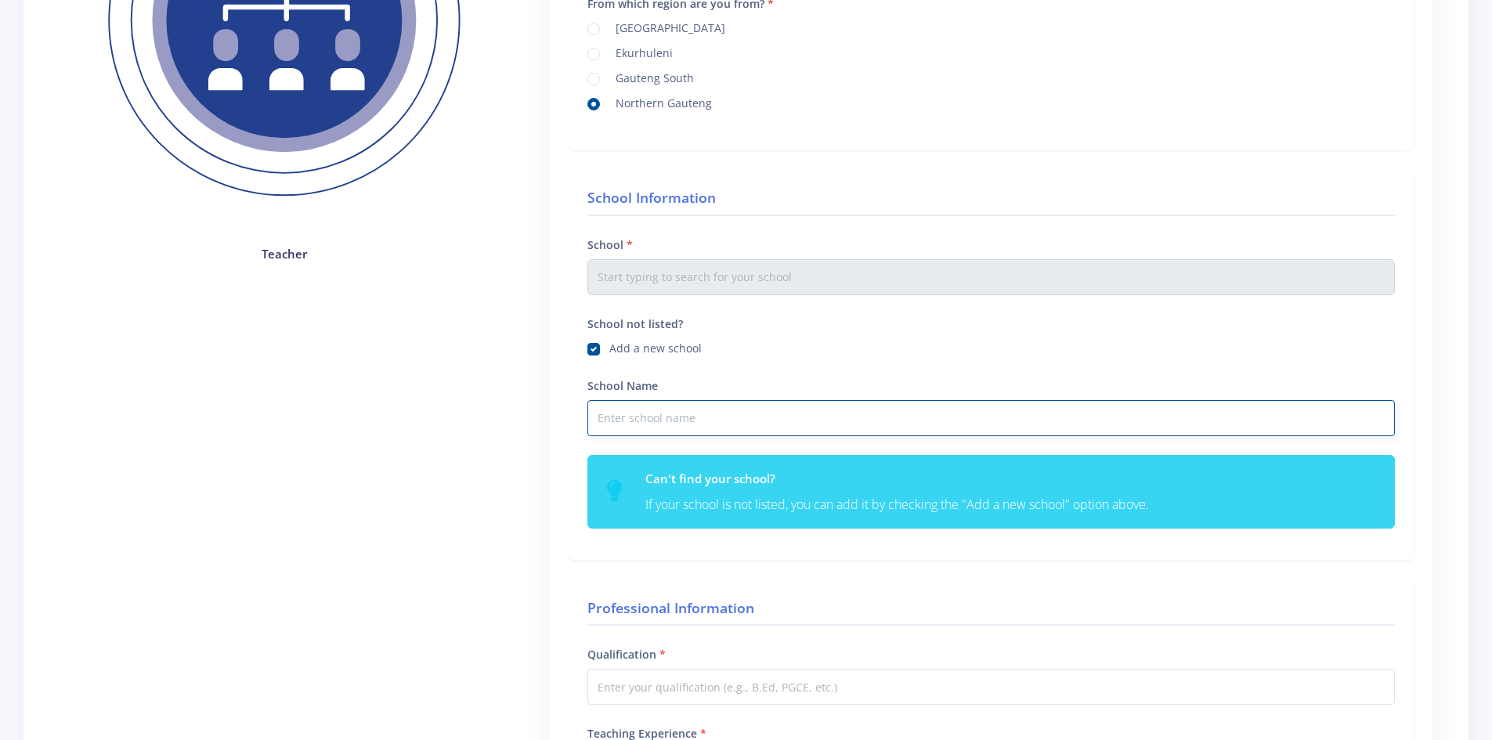
click at [662, 418] on input "School Name" at bounding box center [992, 418] width 808 height 36
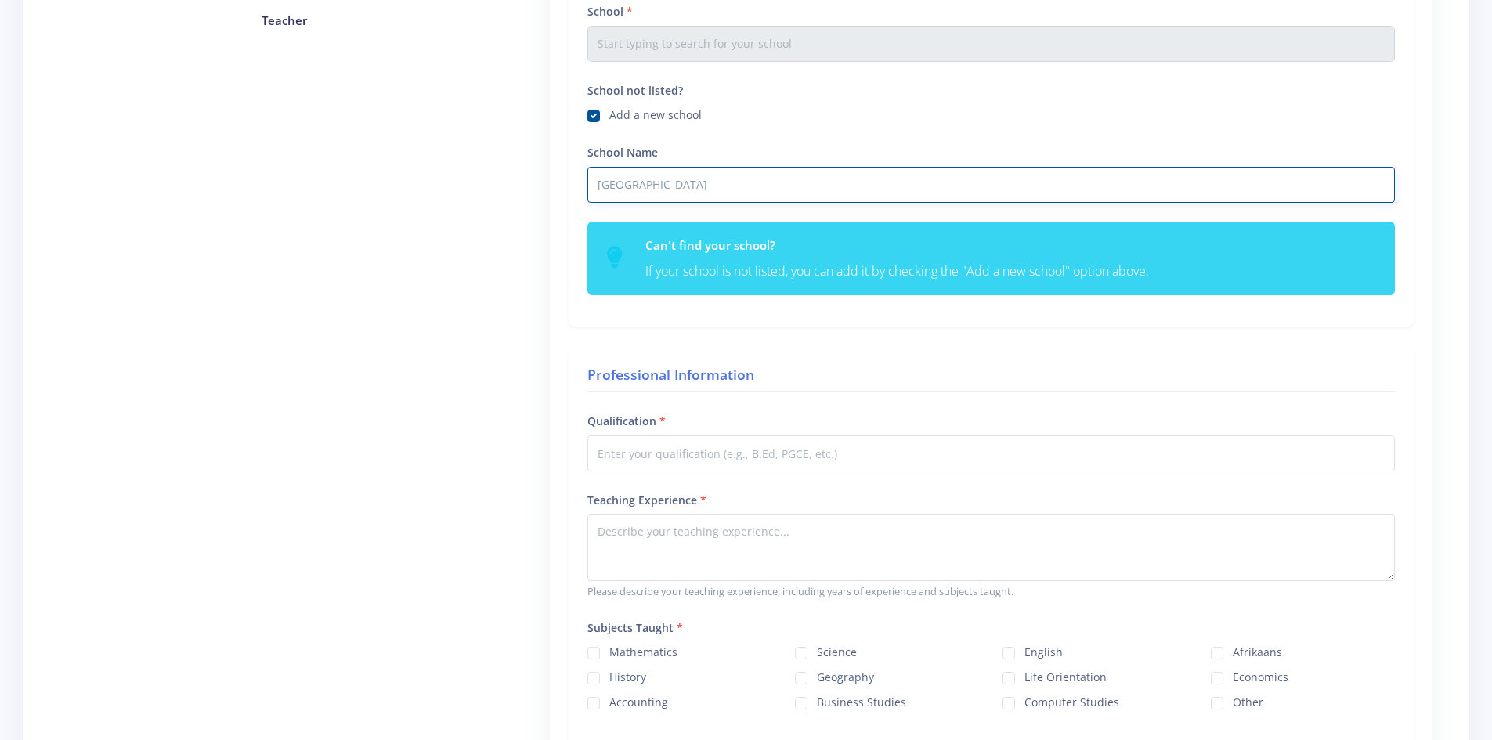
scroll to position [548, 0]
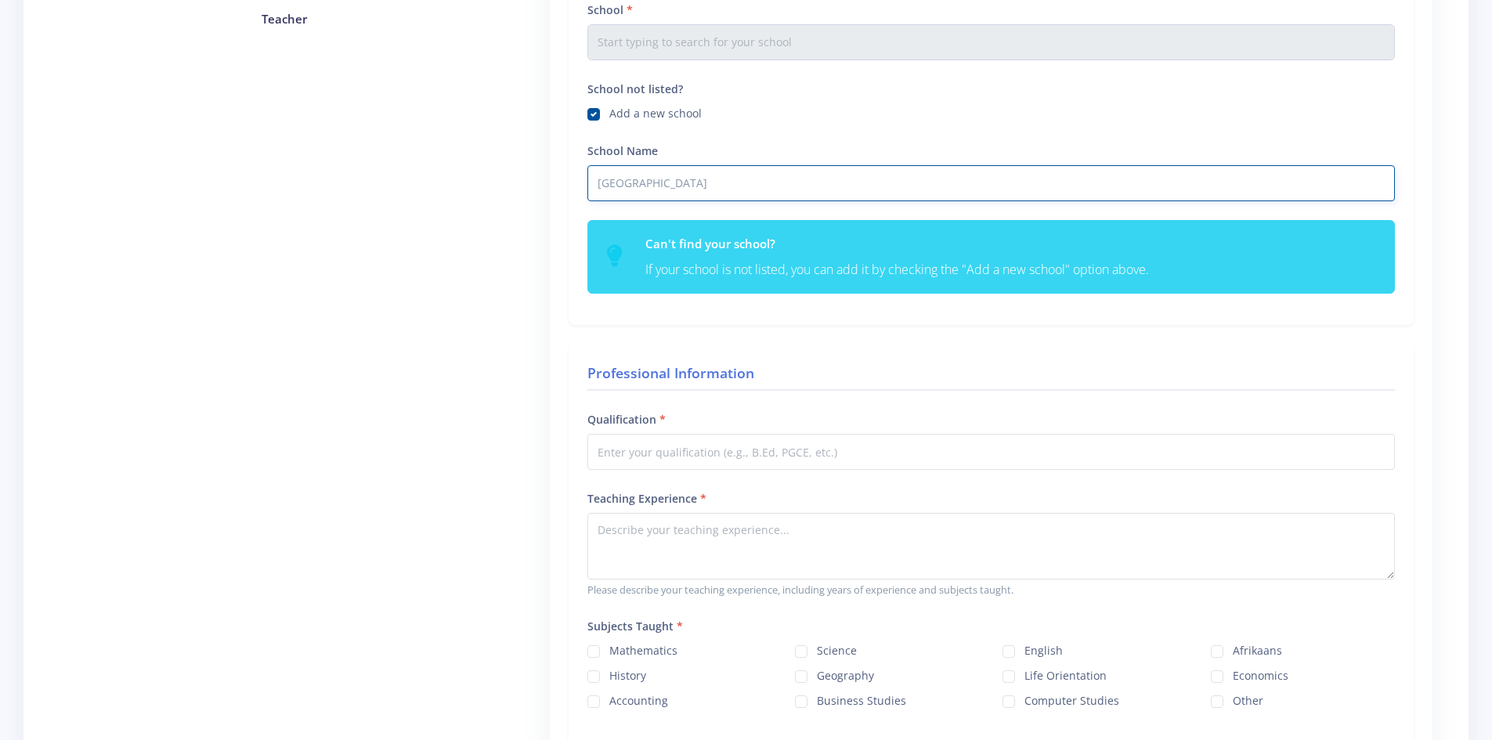
type input "Railway Secondary School"
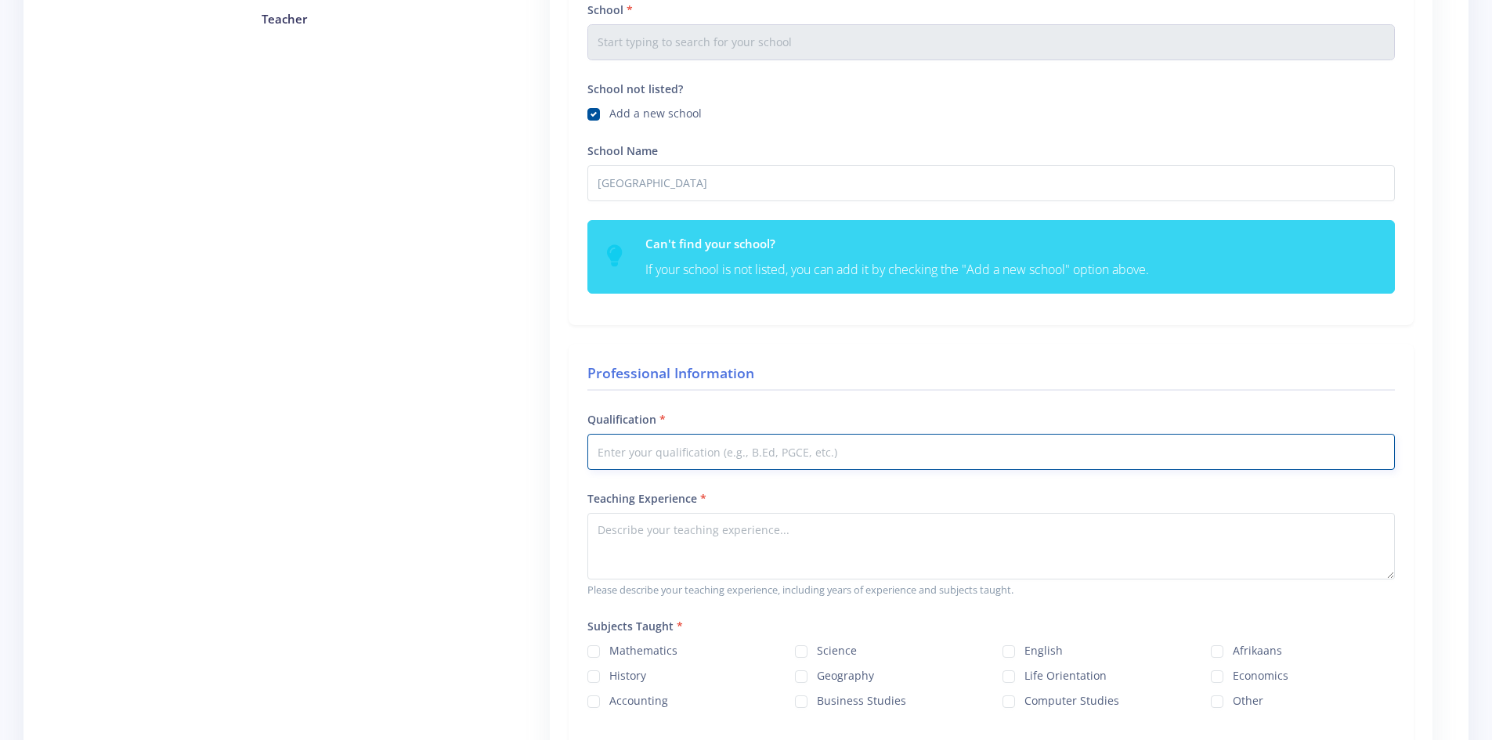
click at [716, 457] on input "Qualification" at bounding box center [992, 452] width 808 height 36
type input "B"
type input "b"
type input "B.Ed"
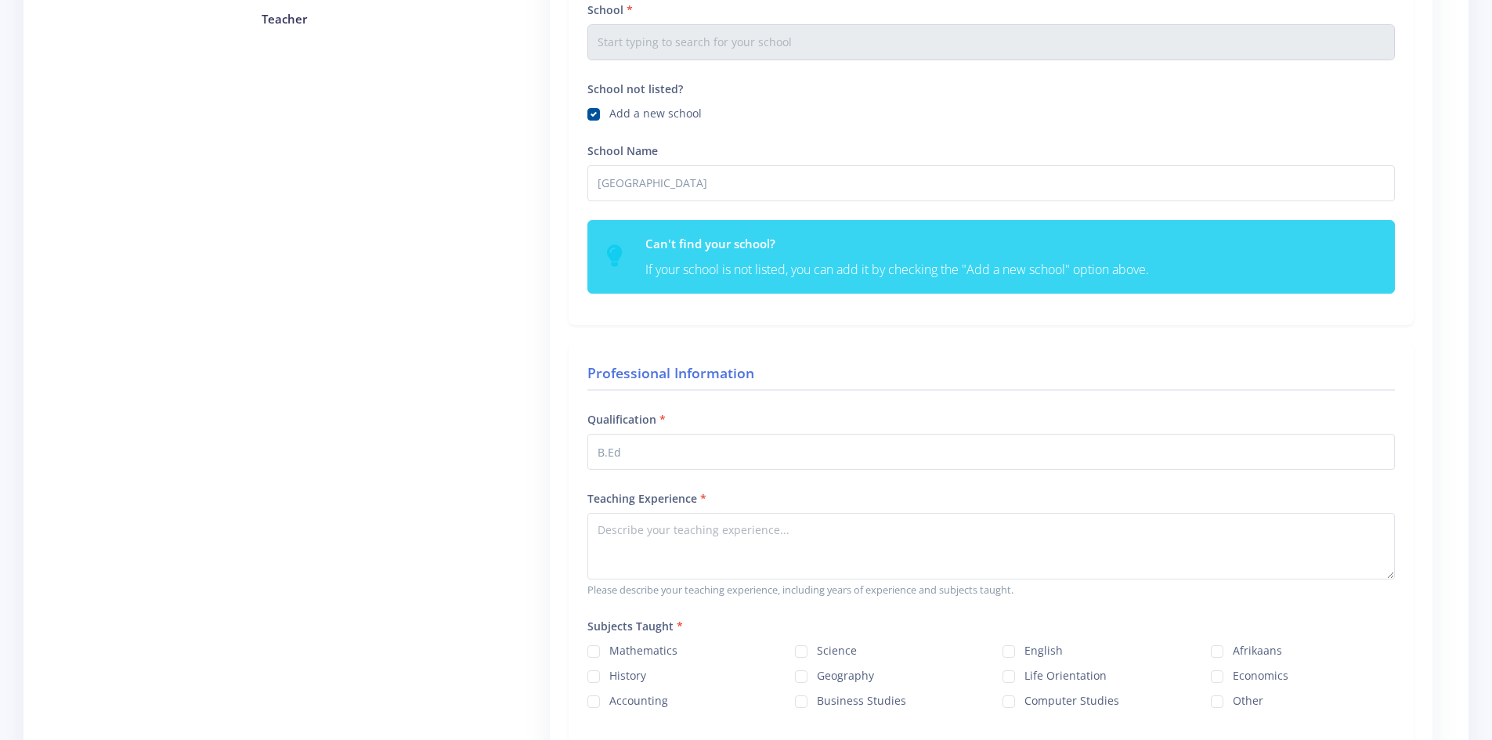
drag, startPoint x: 715, startPoint y: 457, endPoint x: 652, endPoint y: 487, distance: 70.1
click at [652, 487] on div "Professional Information Qualification B.Ed Teaching Experience Please describe…" at bounding box center [991, 546] width 845 height 404
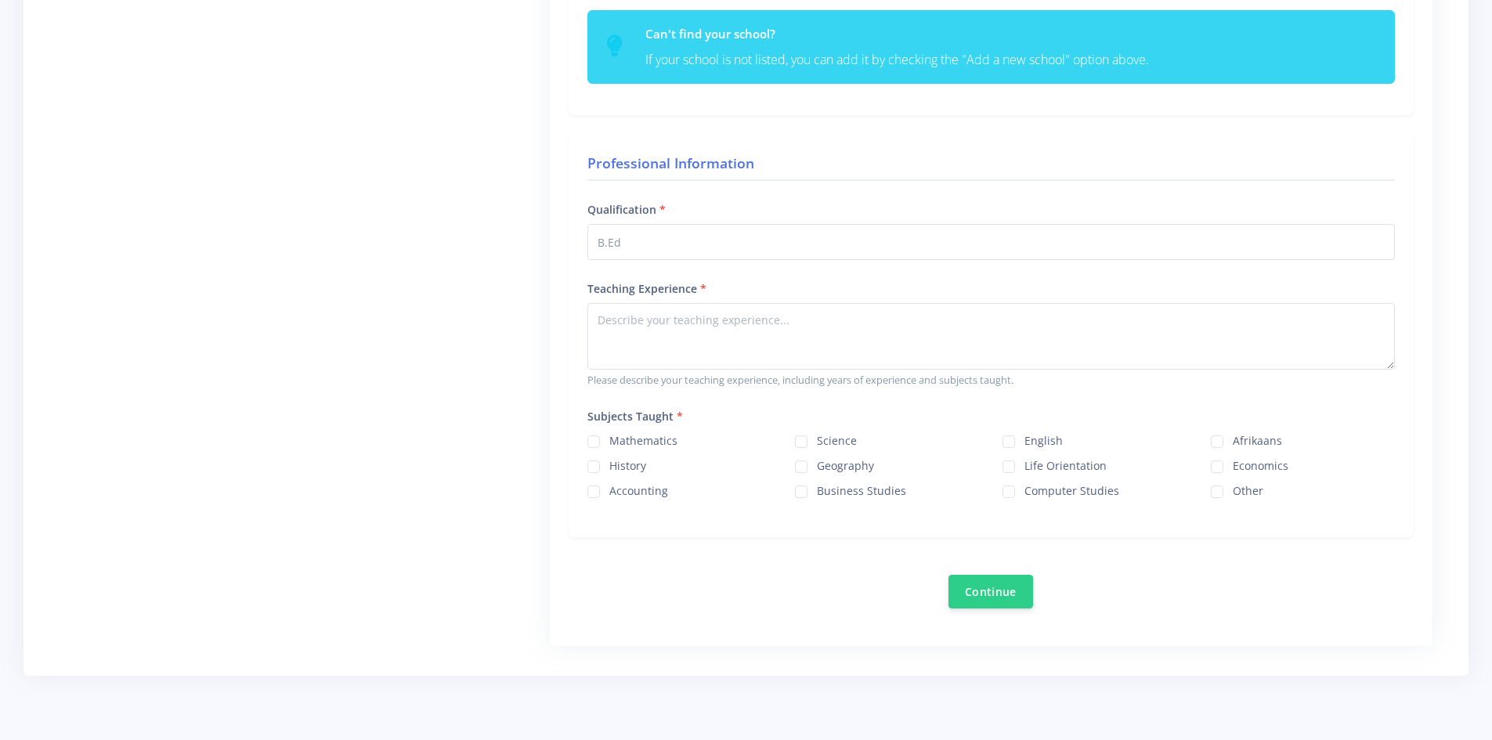
scroll to position [783, 0]
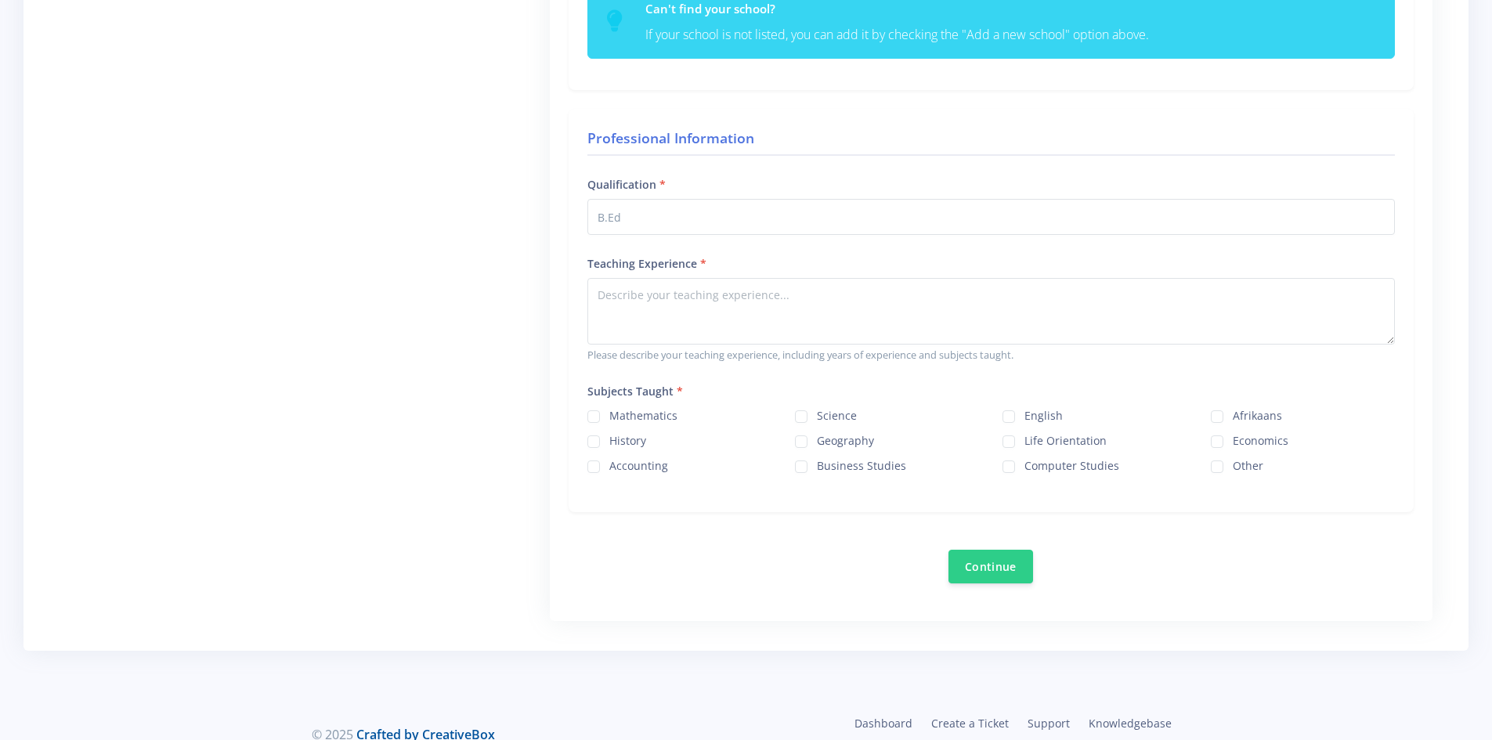
click at [817, 419] on label "Science" at bounding box center [837, 413] width 40 height 13
click at [817, 416] on input "Science" at bounding box center [822, 411] width 10 height 10
checkbox input "true"
click at [817, 440] on label "Geography" at bounding box center [845, 438] width 57 height 13
click at [817, 440] on input "Geography" at bounding box center [822, 436] width 10 height 10
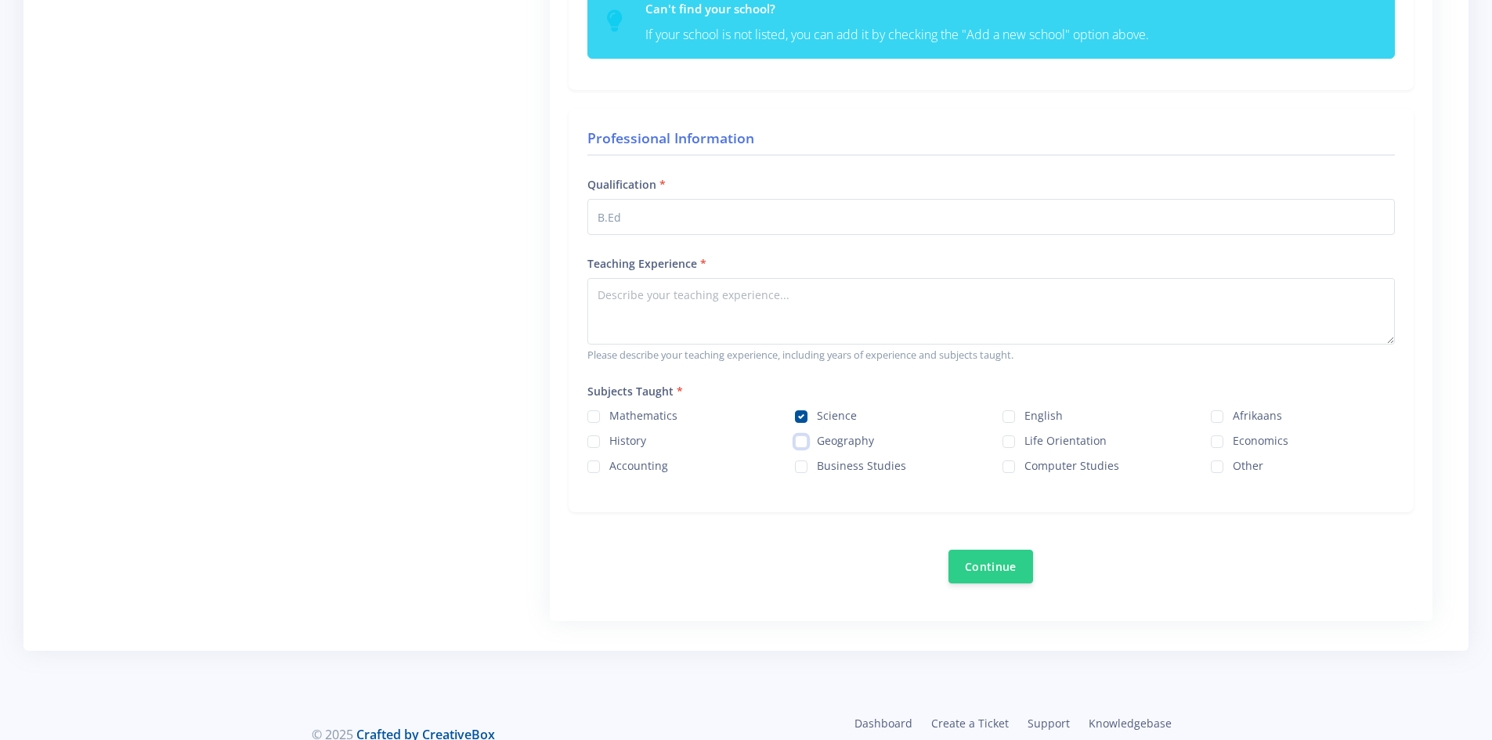
checkbox input "true"
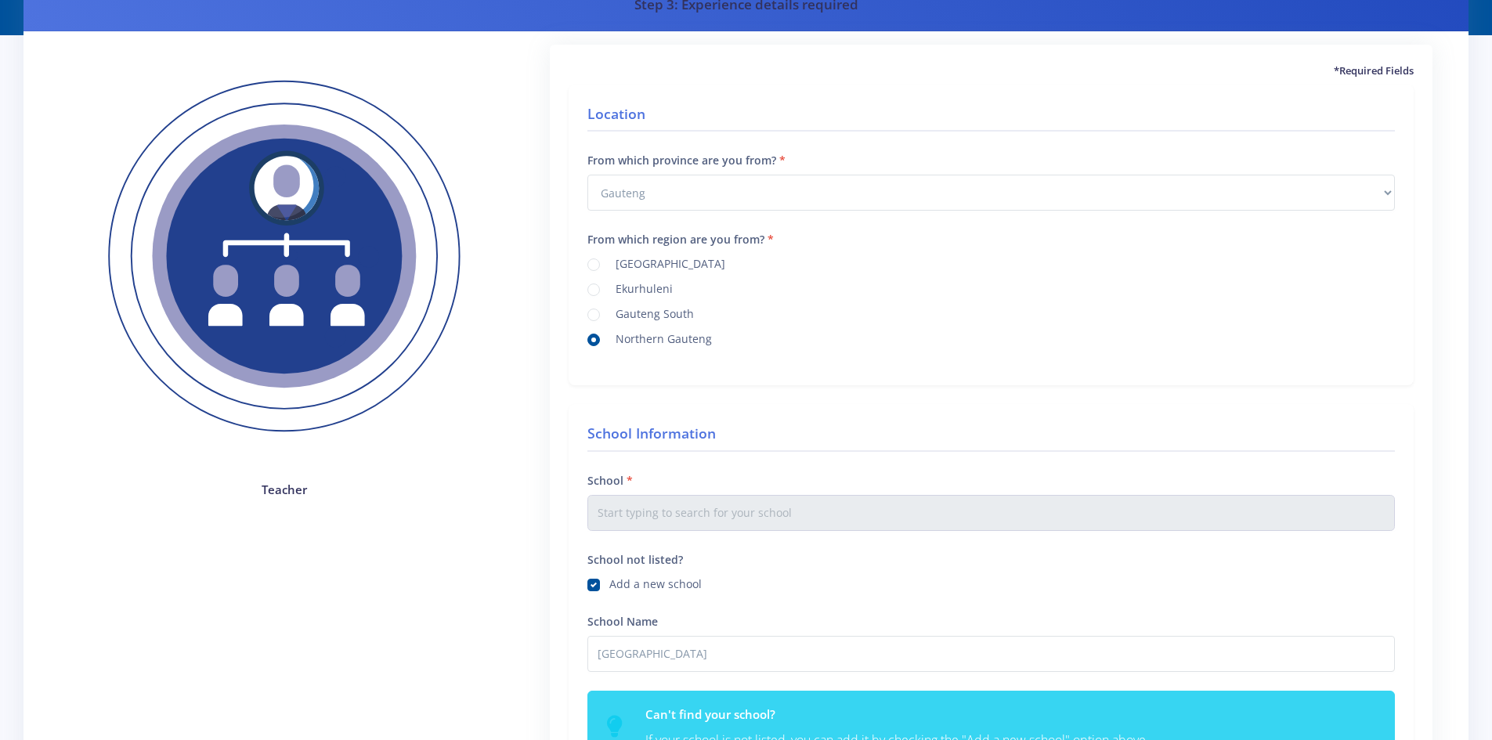
scroll to position [78, 0]
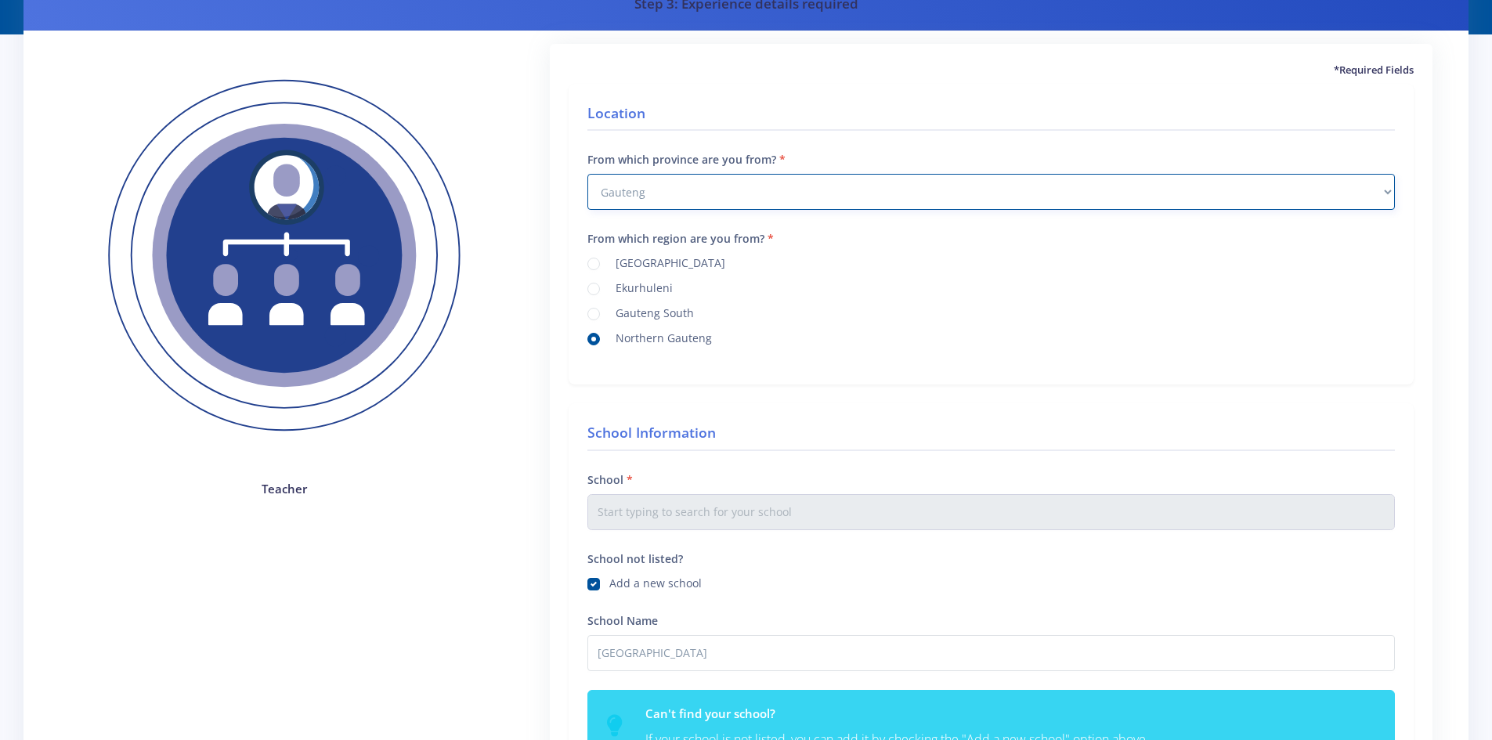
click at [933, 202] on select "Select Province Western Cape Eastern Cape Northern Cape North West Free State" at bounding box center [992, 192] width 808 height 36
select select "9"
click at [588, 174] on select "Select Province Western Cape Eastern Cape Northern Cape North West Free State" at bounding box center [992, 192] width 808 height 36
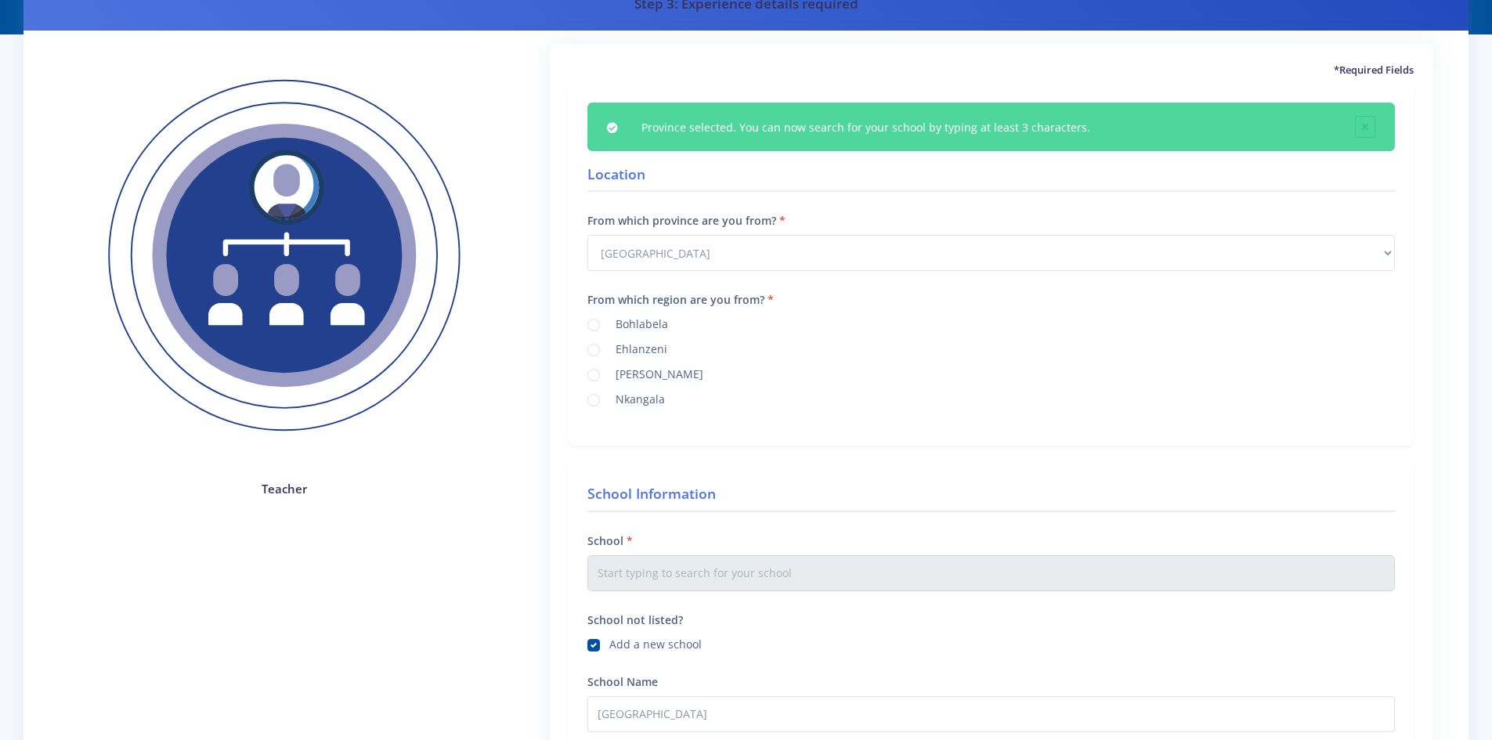
click at [609, 328] on label "Bohlabela" at bounding box center [638, 322] width 59 height 13
click at [609, 324] on input "Bohlabela" at bounding box center [614, 319] width 10 height 10
radio input "true"
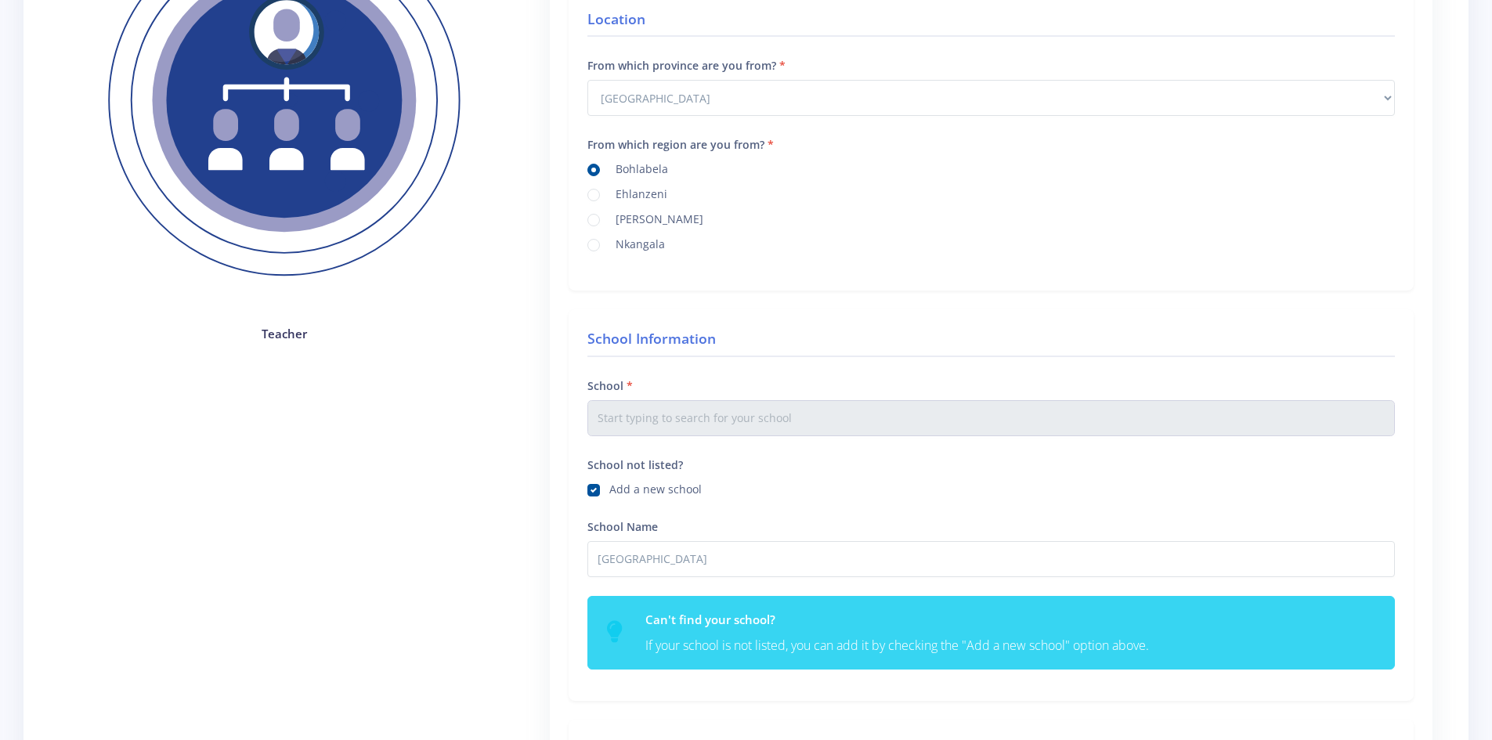
scroll to position [235, 0]
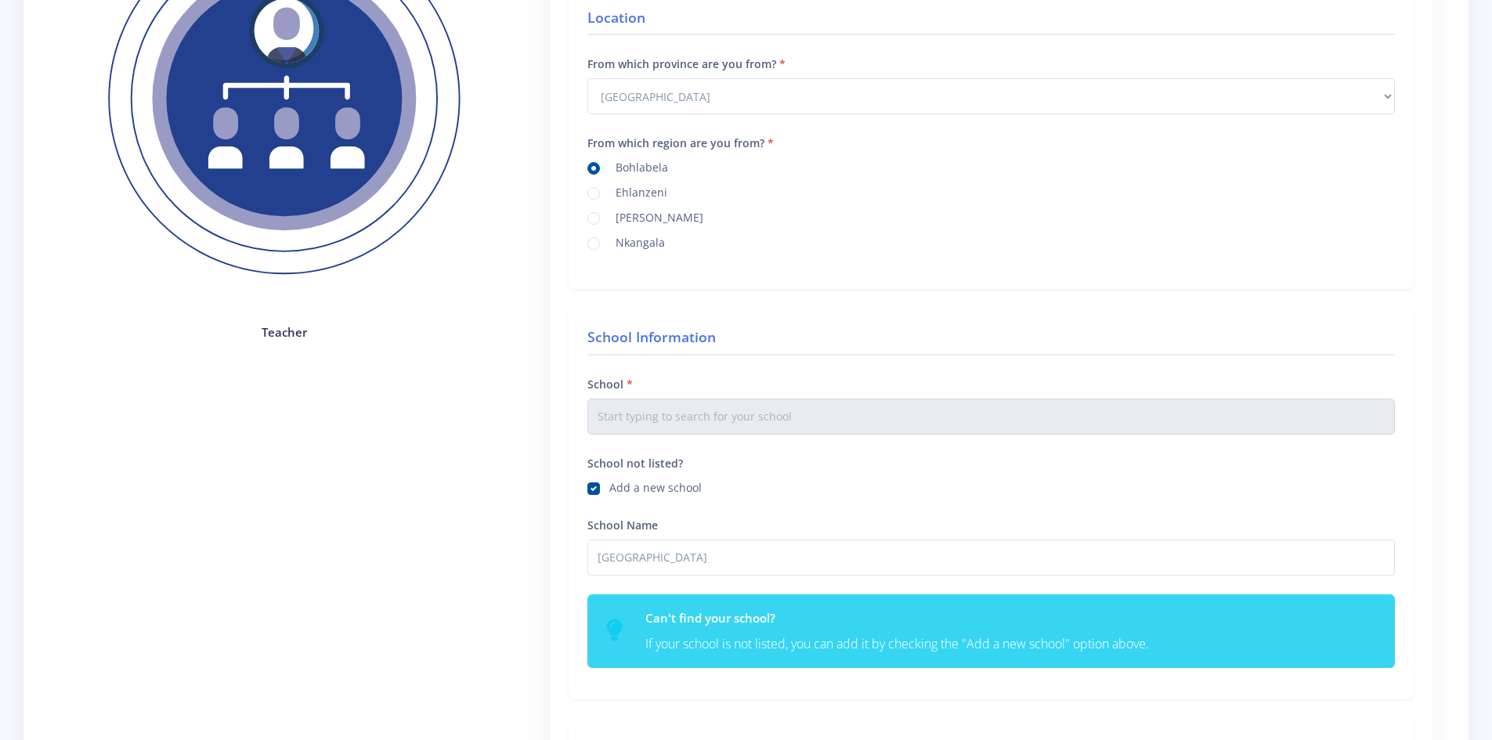
click at [609, 489] on label "Add a new school" at bounding box center [655, 485] width 92 height 13
click at [609, 488] on input "School not listed?" at bounding box center [614, 483] width 10 height 10
checkbox input "false"
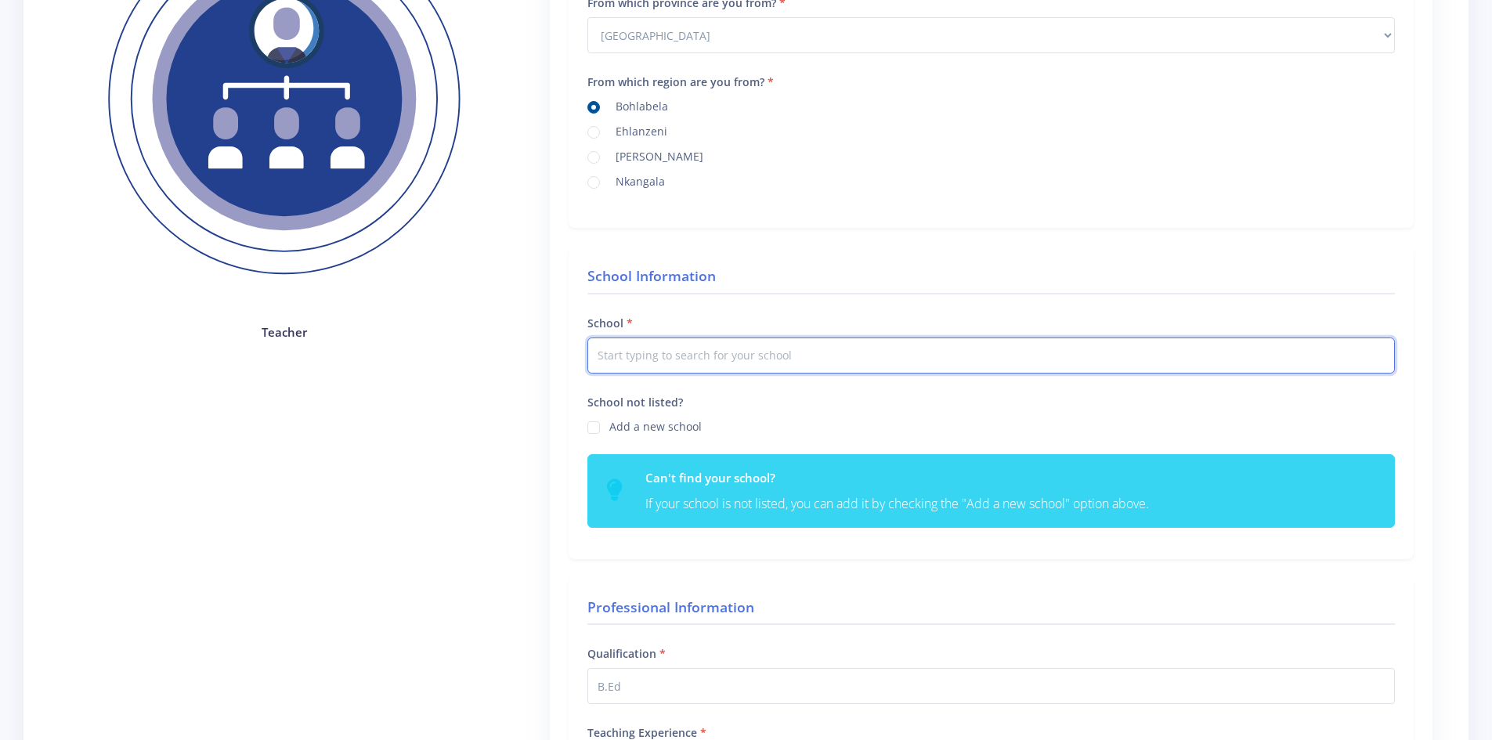
click at [675, 360] on input "text" at bounding box center [992, 356] width 808 height 36
type input "s"
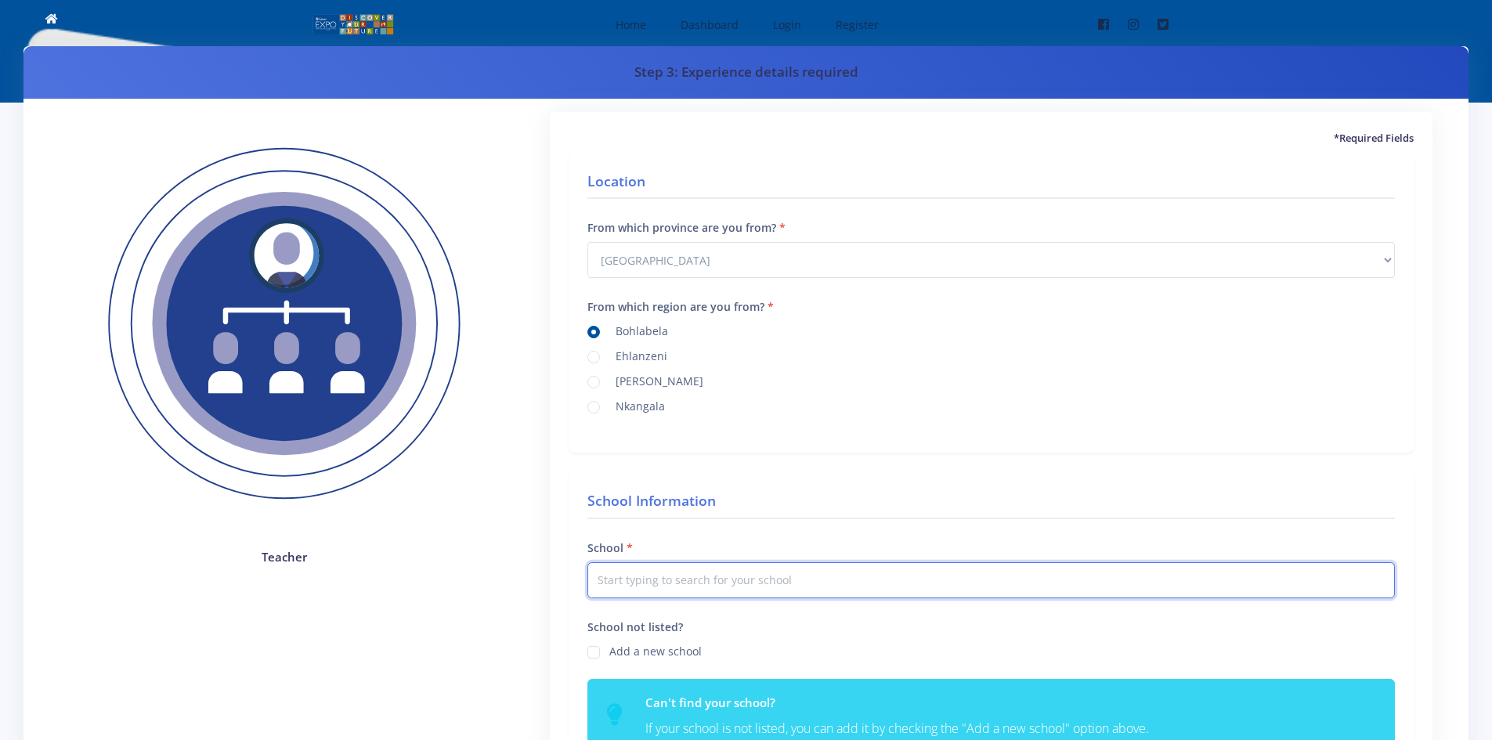
scroll to position [0, 0]
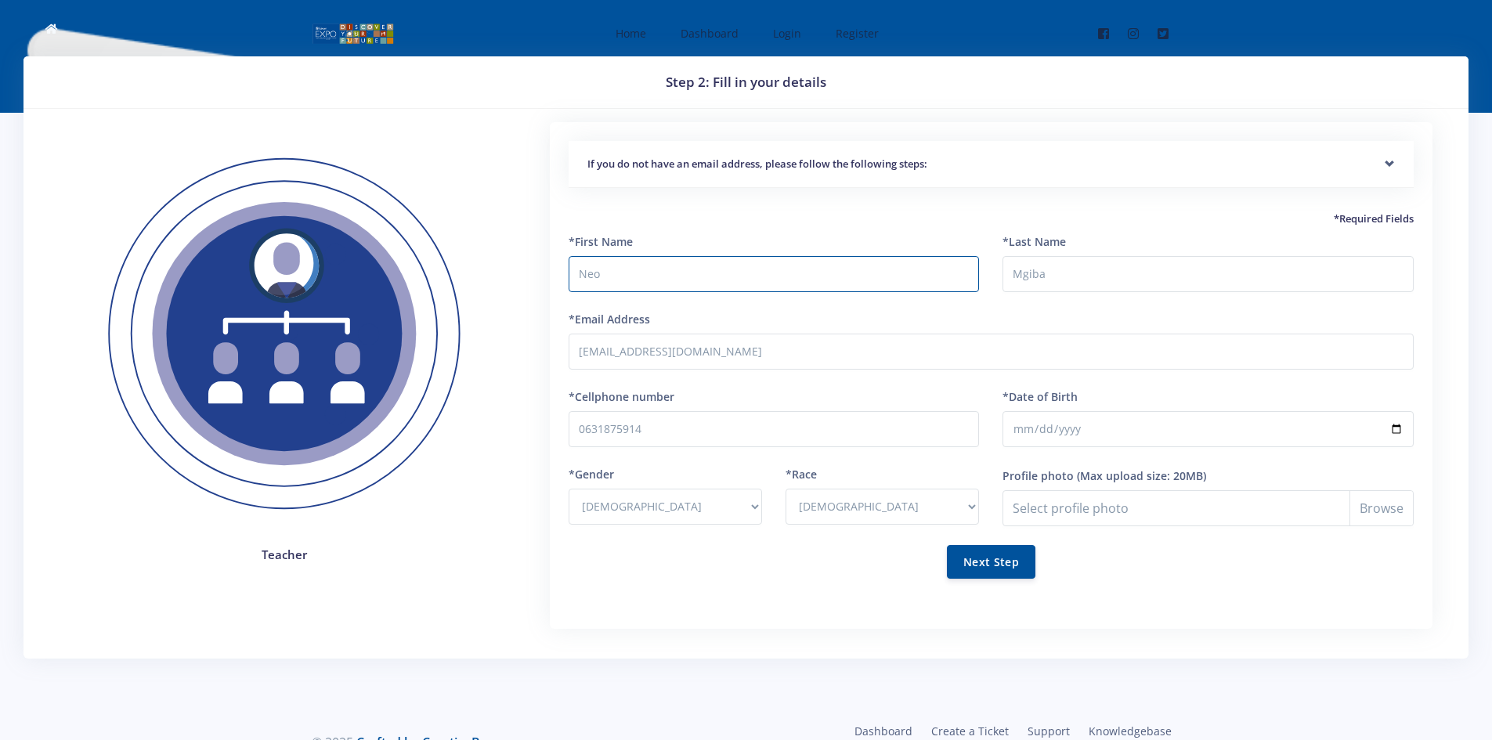
select select "M"
select select "[DEMOGRAPHIC_DATA]"
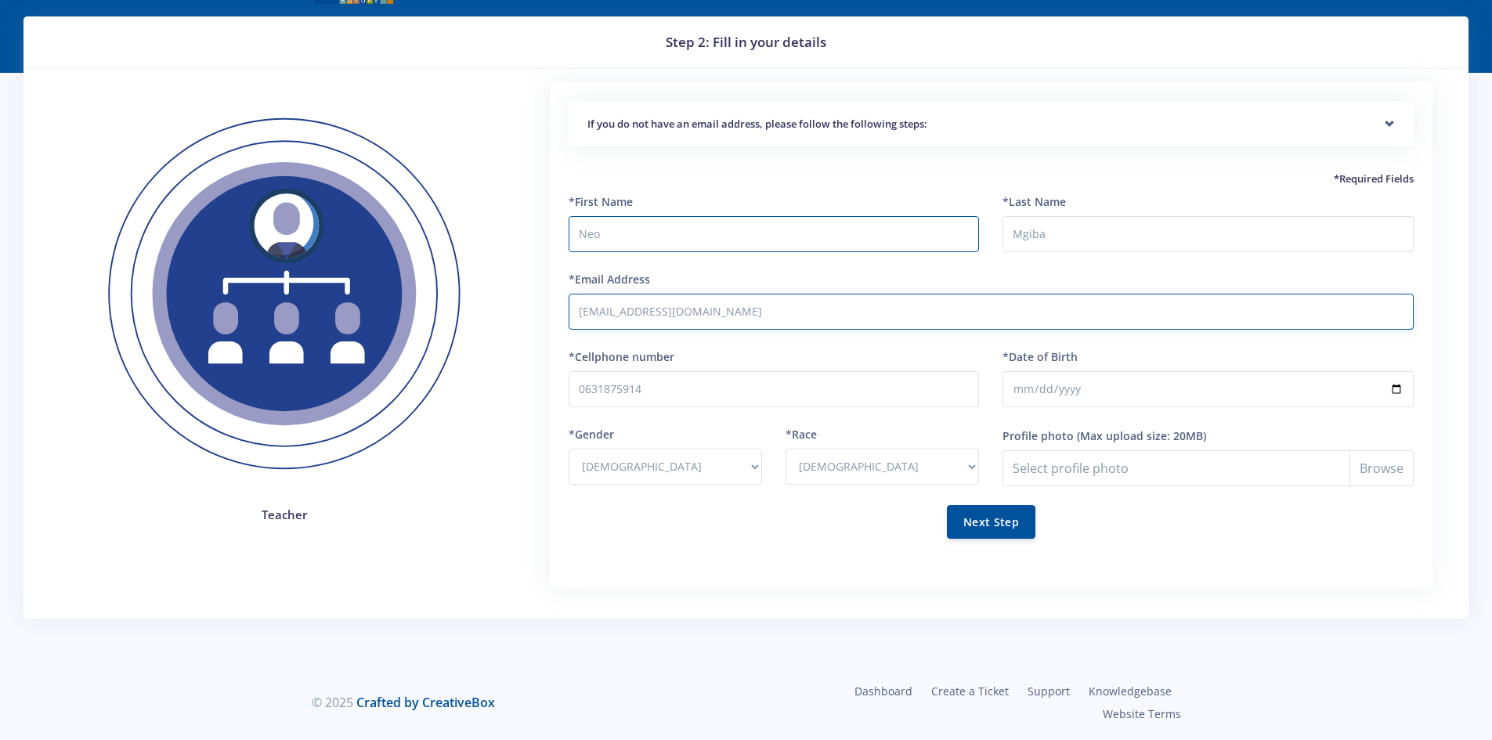
click at [795, 316] on input "[EMAIL_ADDRESS][DOMAIN_NAME]" at bounding box center [991, 312] width 845 height 36
click at [792, 392] on input "0631875914" at bounding box center [774, 389] width 411 height 36
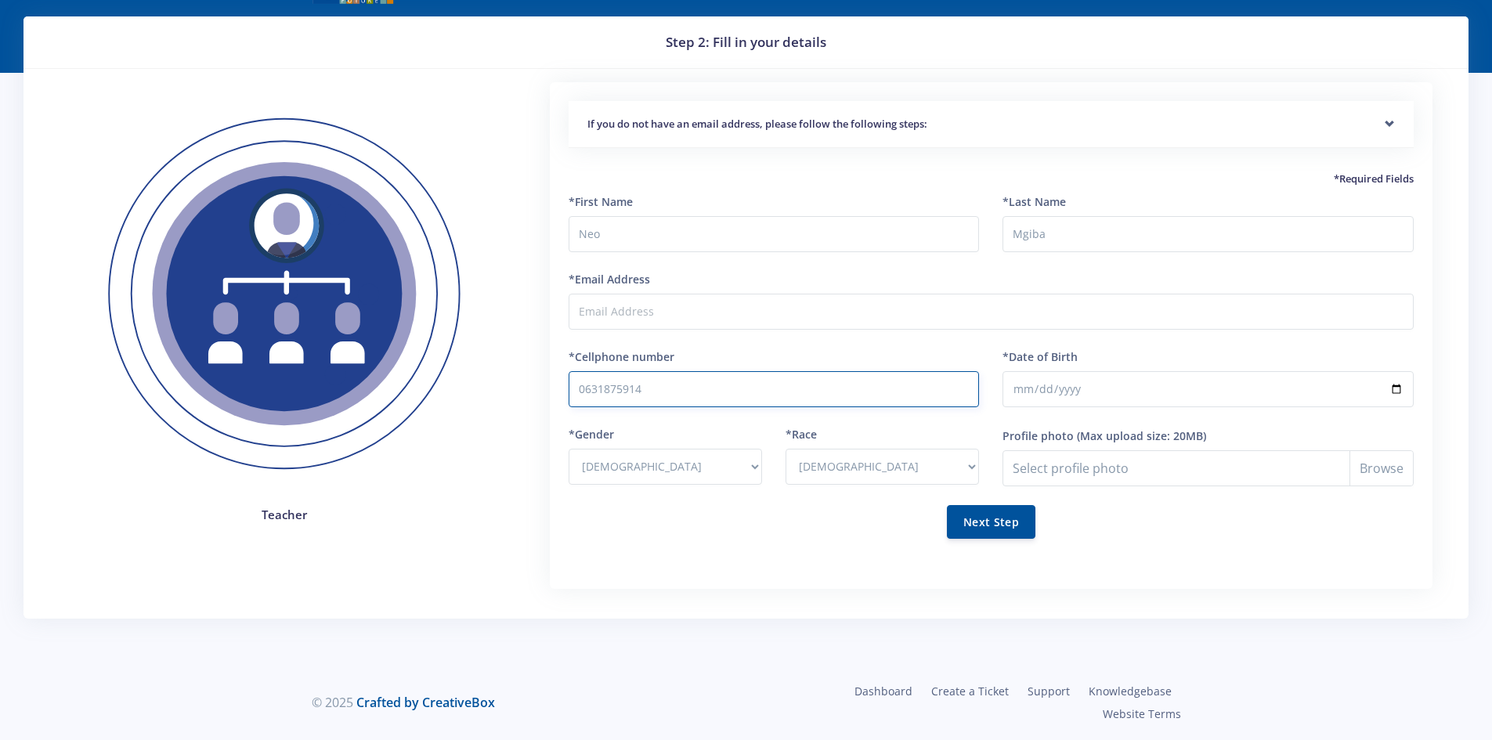
click at [792, 392] on input "0631875914" at bounding box center [774, 389] width 411 height 36
click at [722, 458] on select "- [DEMOGRAPHIC_DATA] [DEMOGRAPHIC_DATA]" at bounding box center [665, 467] width 193 height 36
select select
click at [569, 449] on select "- [DEMOGRAPHIC_DATA] [DEMOGRAPHIC_DATA]" at bounding box center [665, 467] width 193 height 36
click at [874, 478] on select "- [DEMOGRAPHIC_DATA] Coloured Indian White Other" at bounding box center [882, 467] width 193 height 36
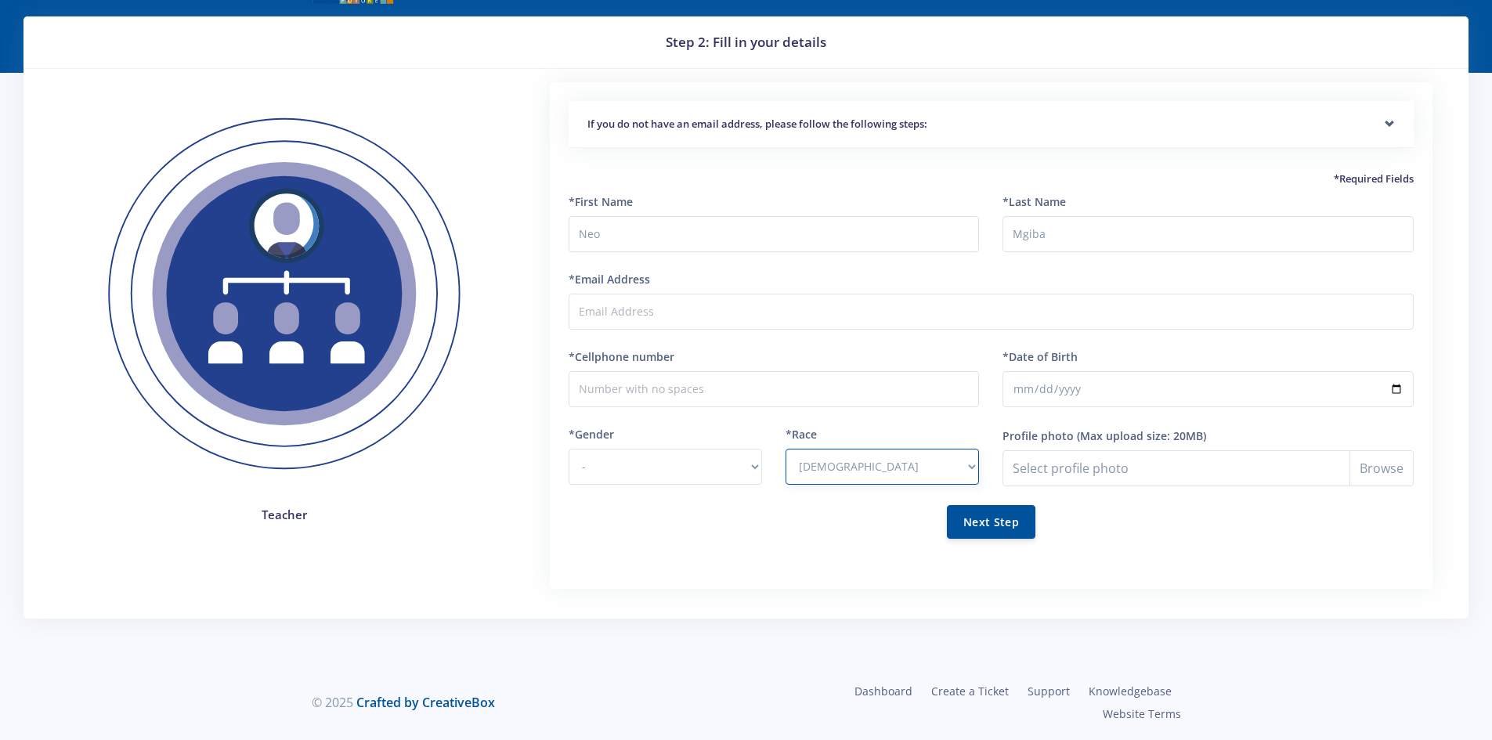
select select
click at [786, 449] on select "- [DEMOGRAPHIC_DATA] Coloured Indian White Other" at bounding box center [882, 467] width 193 height 36
click at [1396, 385] on input "[DATE]" at bounding box center [1208, 389] width 411 height 36
drag, startPoint x: 1378, startPoint y: 389, endPoint x: 1223, endPoint y: 392, distance: 155.1
click at [1373, 390] on input "[DATE]" at bounding box center [1208, 389] width 411 height 36
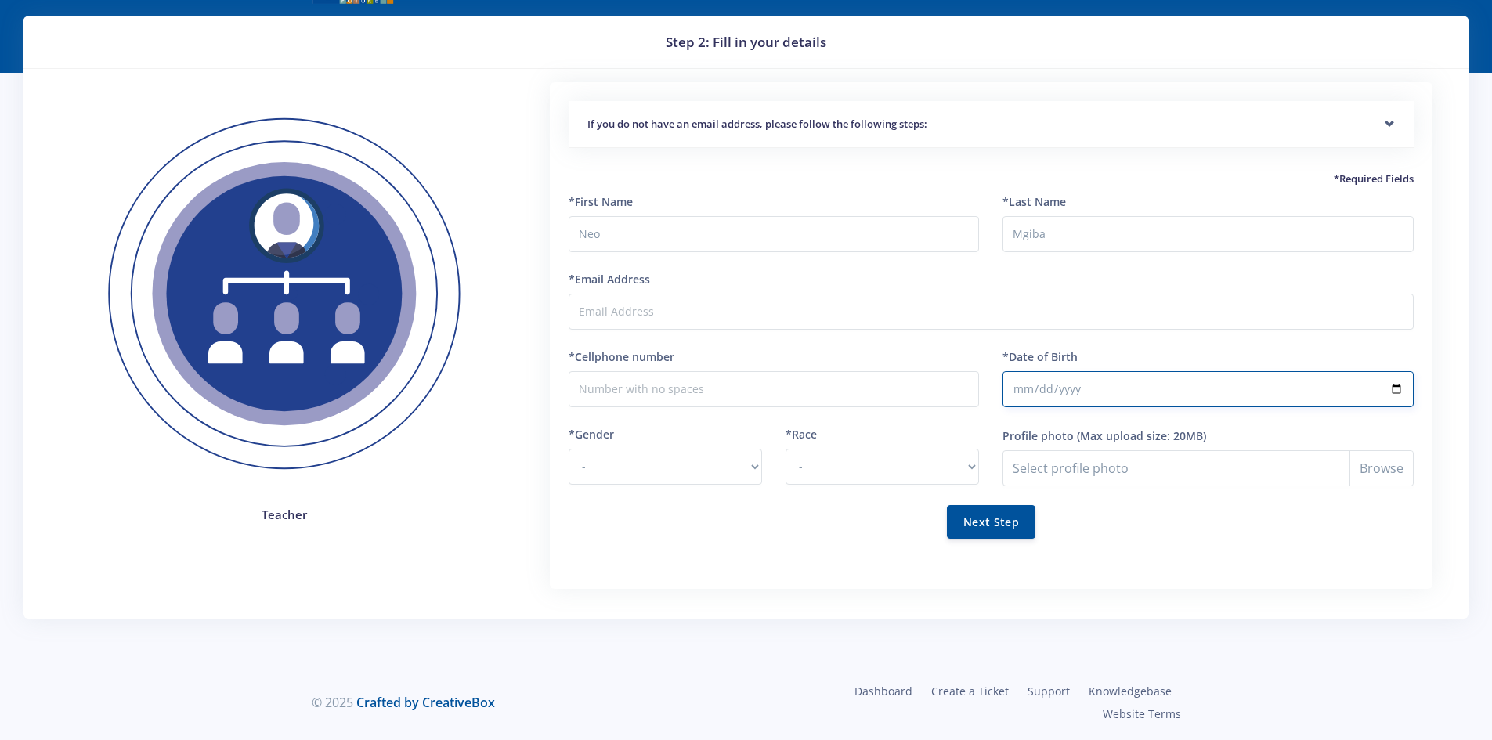
click at [1048, 386] on input "*Date of Birth" at bounding box center [1208, 389] width 411 height 36
click at [1076, 393] on input "*Date of Birth" at bounding box center [1208, 389] width 411 height 36
click at [1082, 230] on input "Mgiba" at bounding box center [1208, 234] width 411 height 36
type input "M"
click at [909, 243] on input "Neo" at bounding box center [774, 234] width 411 height 36
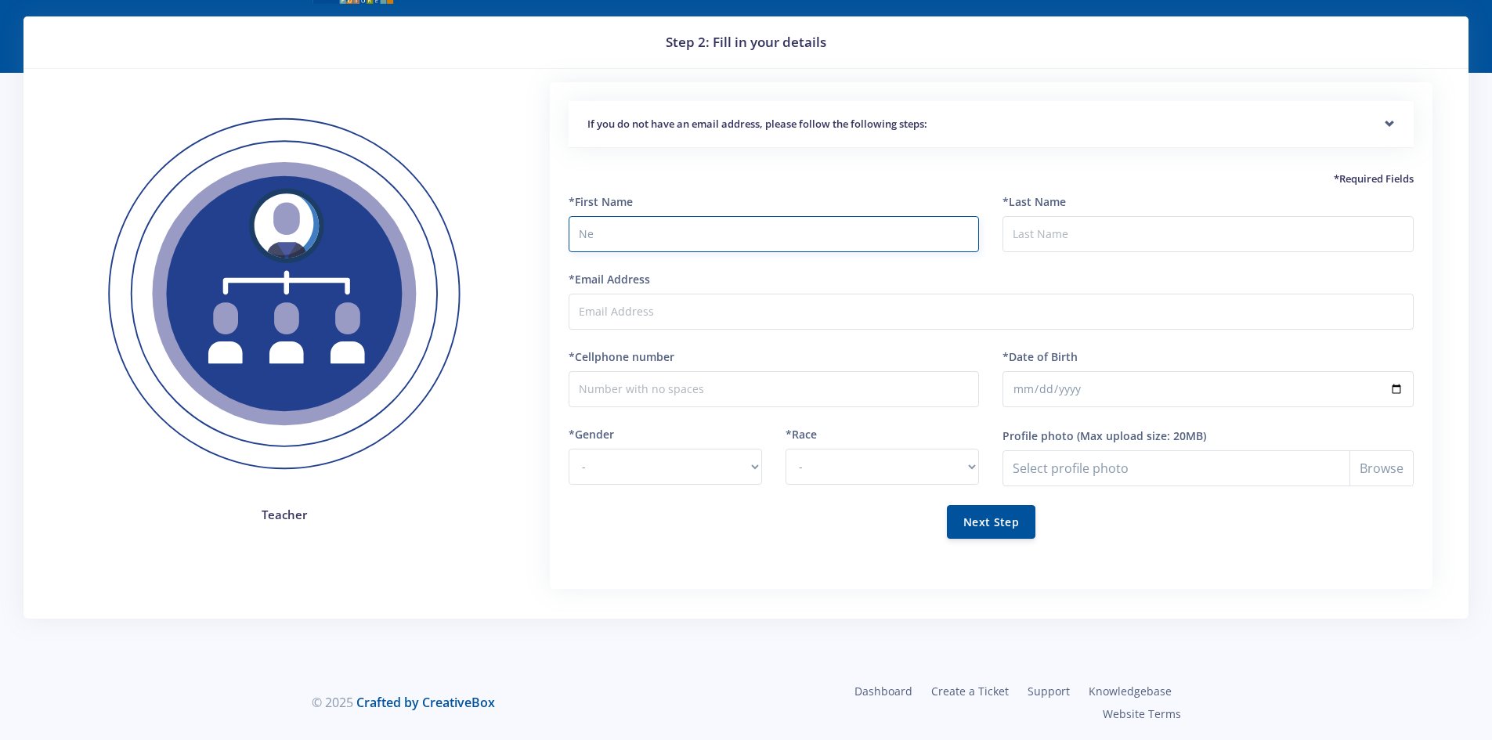
type input "N"
click at [873, 210] on div "*First Name" at bounding box center [774, 222] width 411 height 59
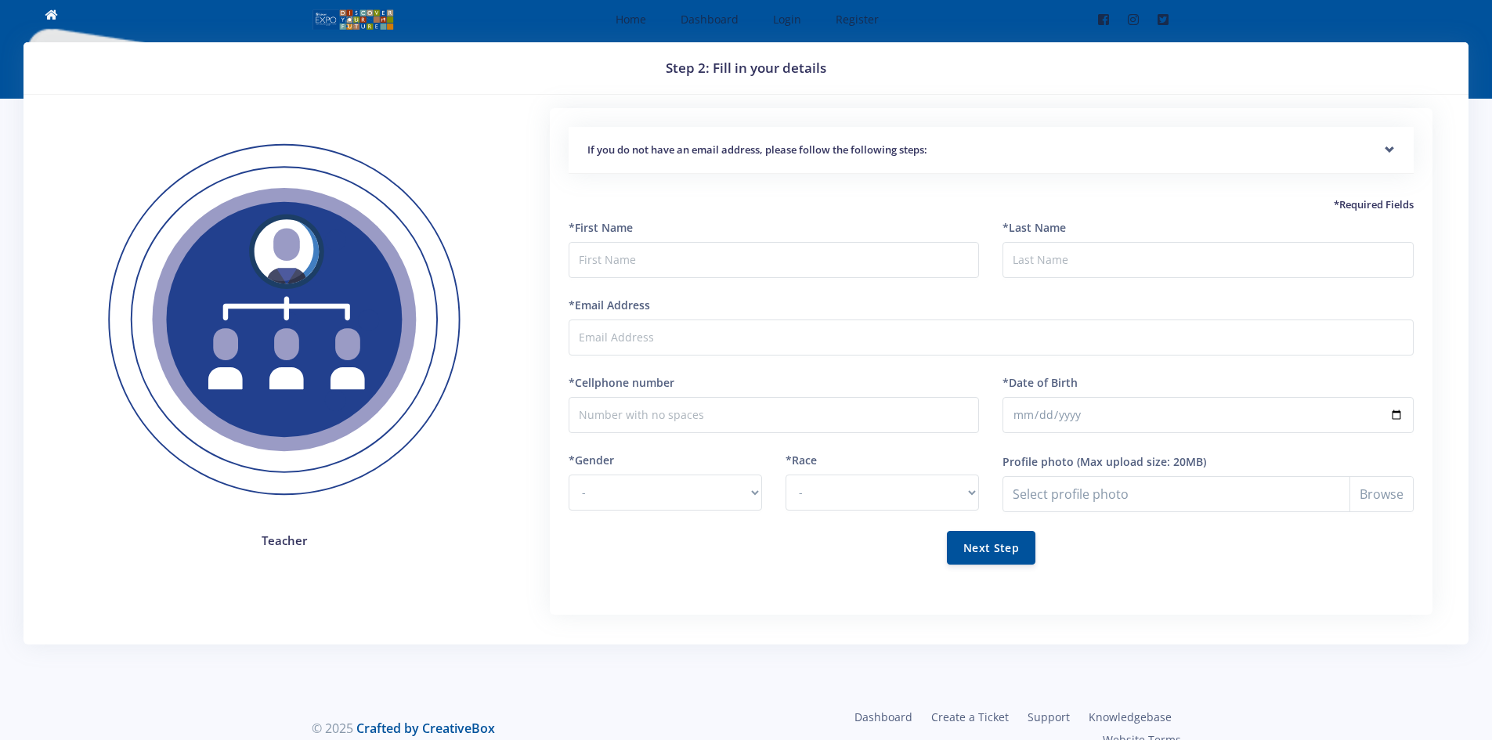
scroll to position [0, 0]
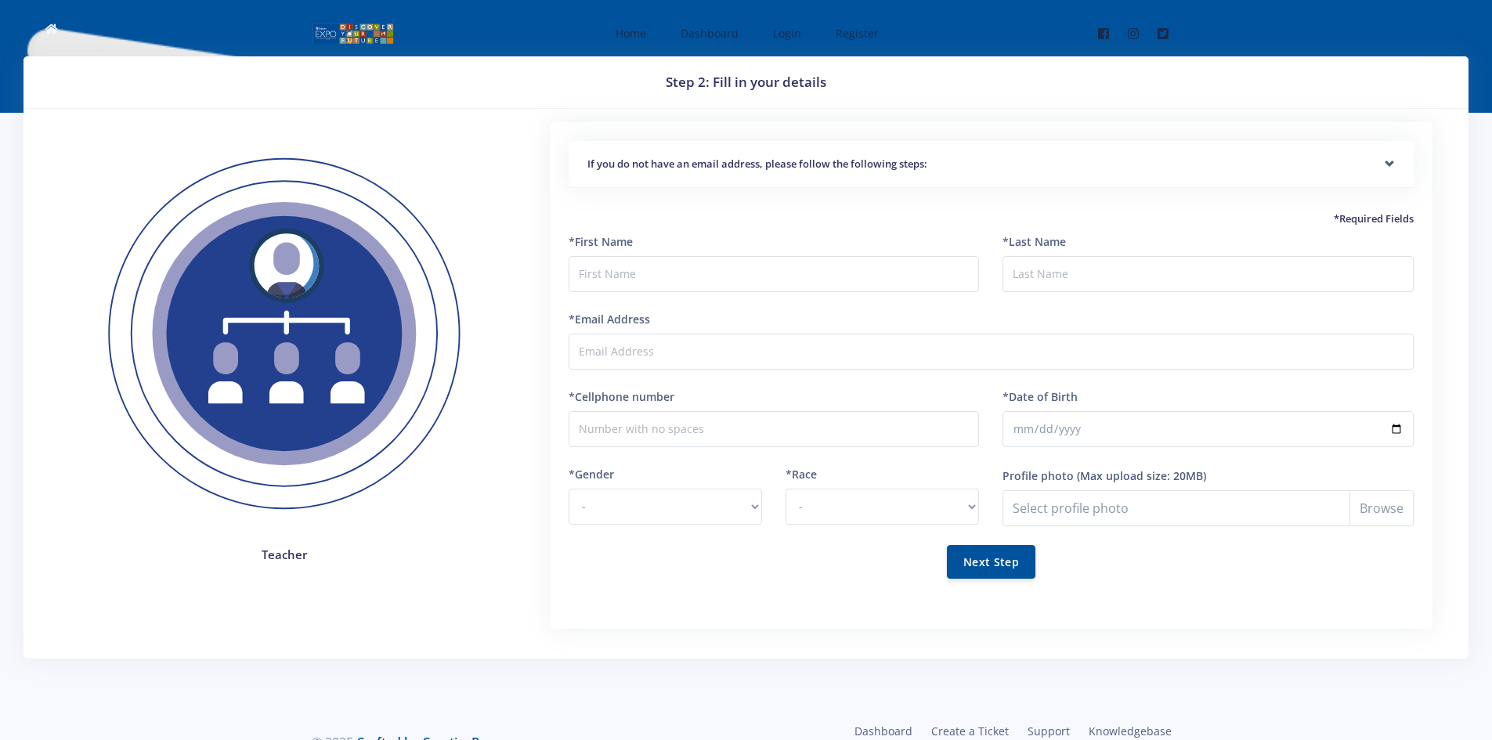
click at [862, 165] on h5 "If you do not have an email address, please follow the following steps:" at bounding box center [992, 165] width 808 height 16
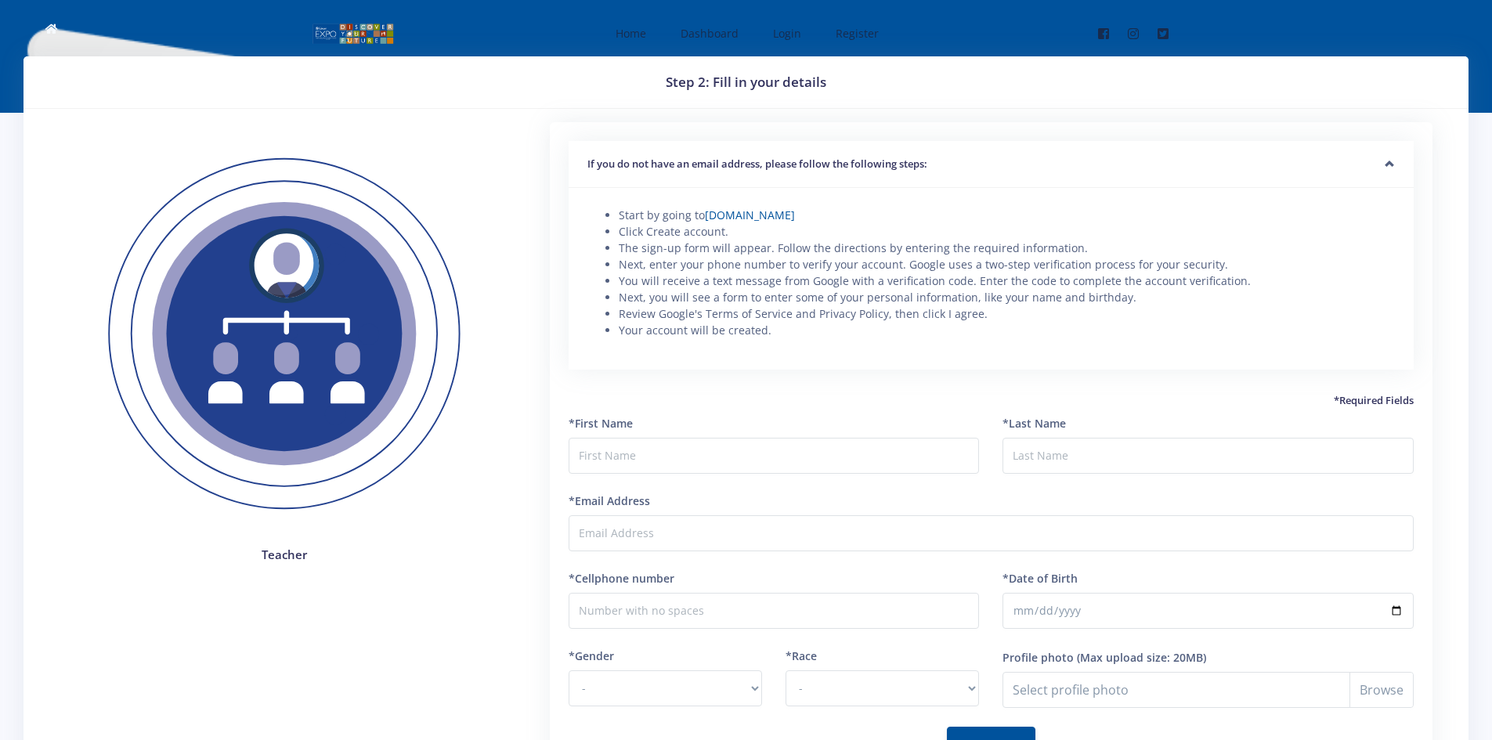
click at [862, 175] on div "If you do not have an email address, please follow the following steps:" at bounding box center [991, 165] width 845 height 48
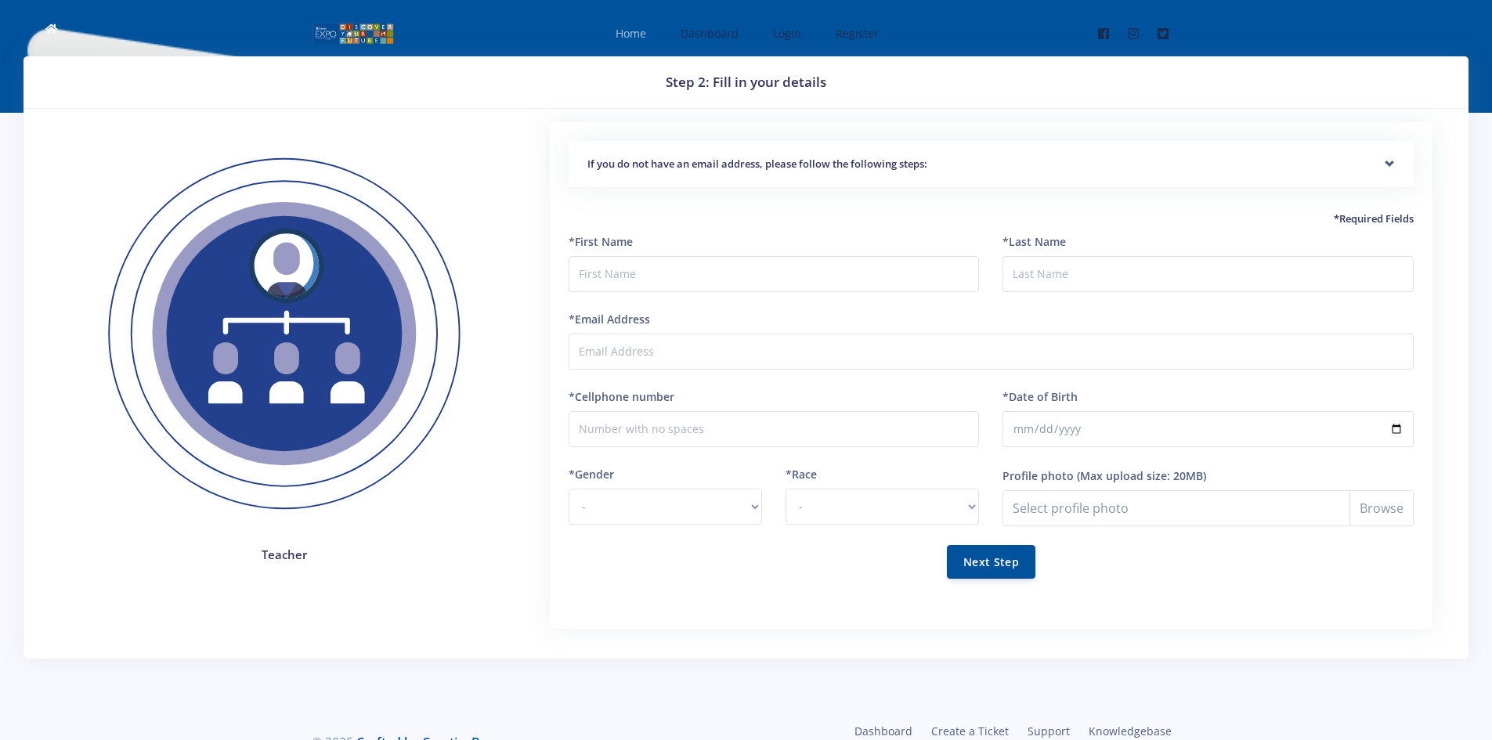
click at [624, 27] on span "Home" at bounding box center [631, 33] width 31 height 15
